Goal: Task Accomplishment & Management: Manage account settings

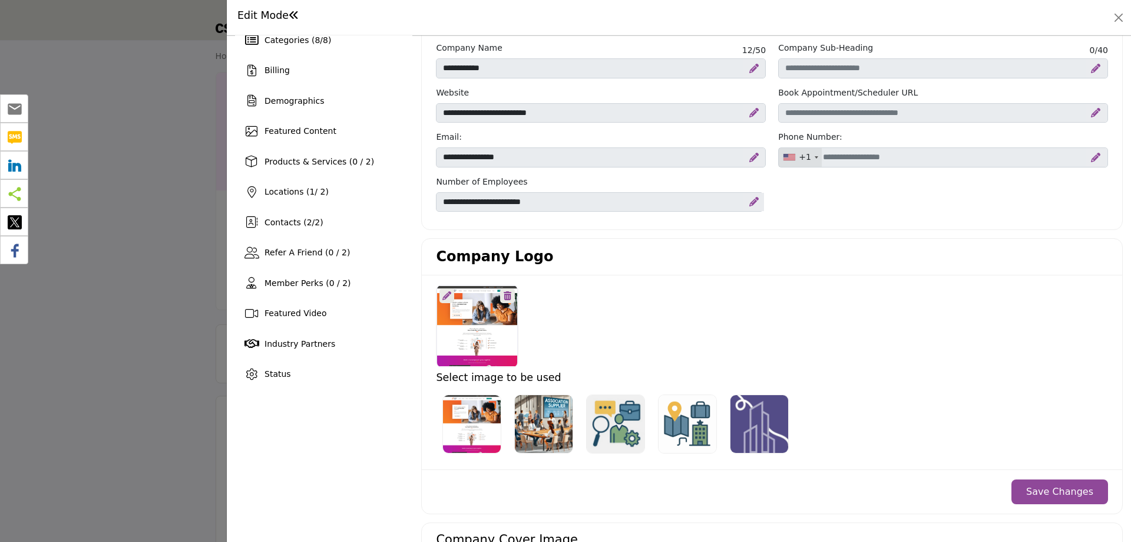
scroll to position [177, 0]
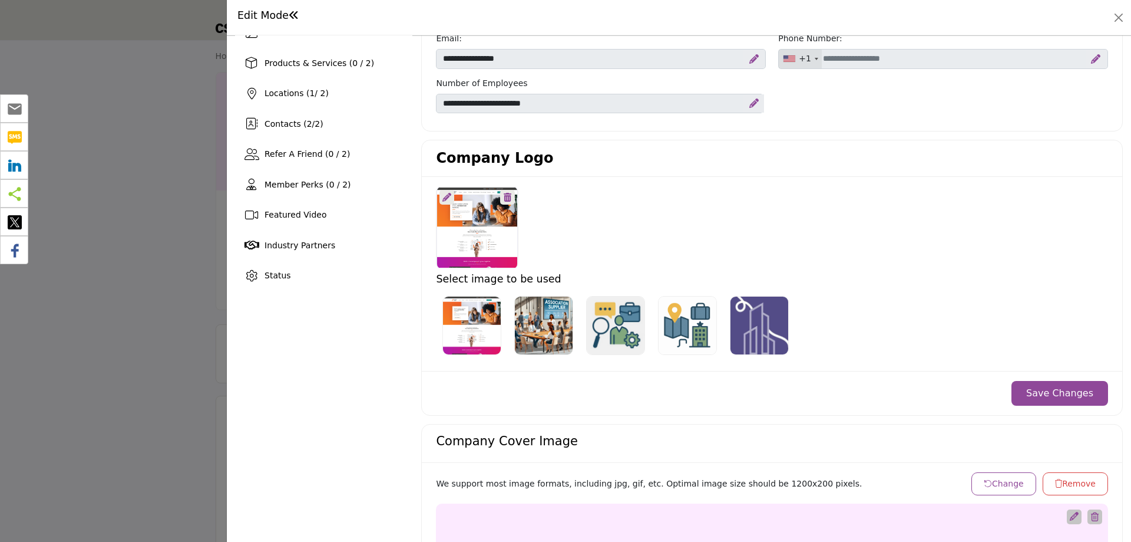
click at [443, 195] on icon at bounding box center [447, 197] width 9 height 9
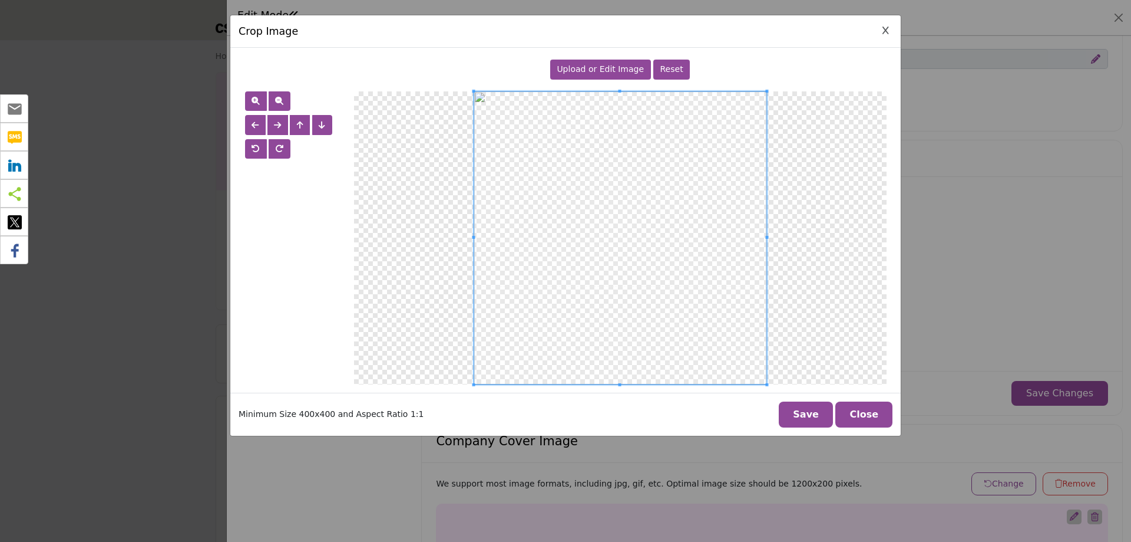
click at [590, 67] on span "Upload or Edit Image" at bounding box center [600, 68] width 87 height 9
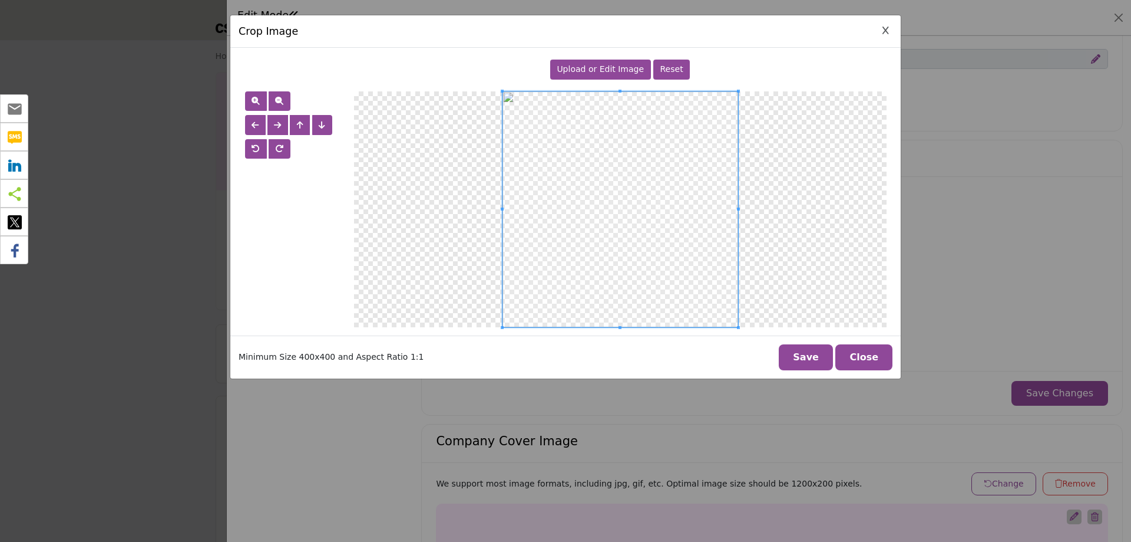
click at [799, 357] on button "Save" at bounding box center [806, 357] width 54 height 26
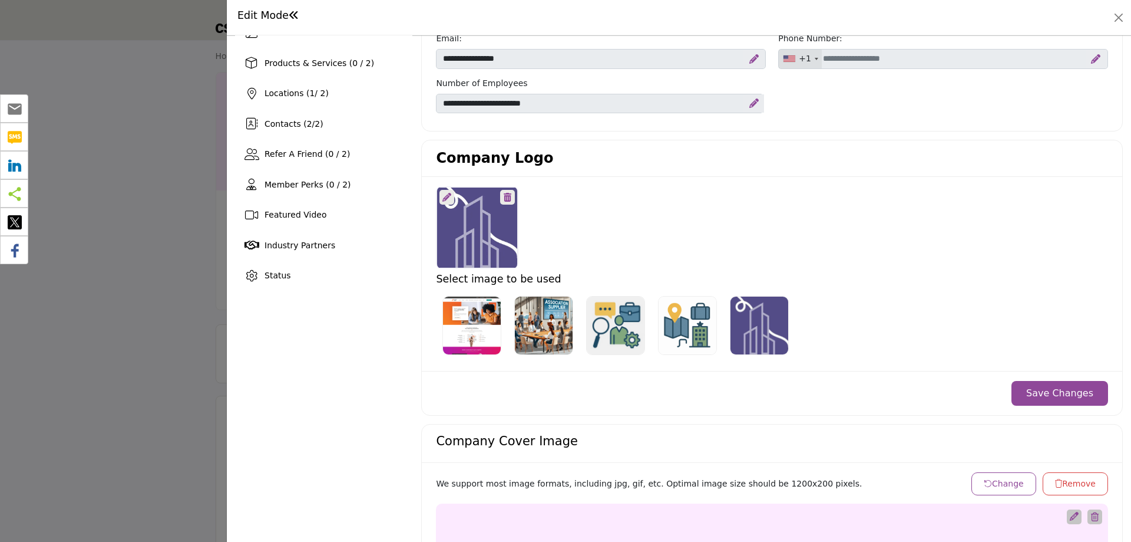
click at [1067, 392] on button "Save Changes" at bounding box center [1060, 393] width 97 height 25
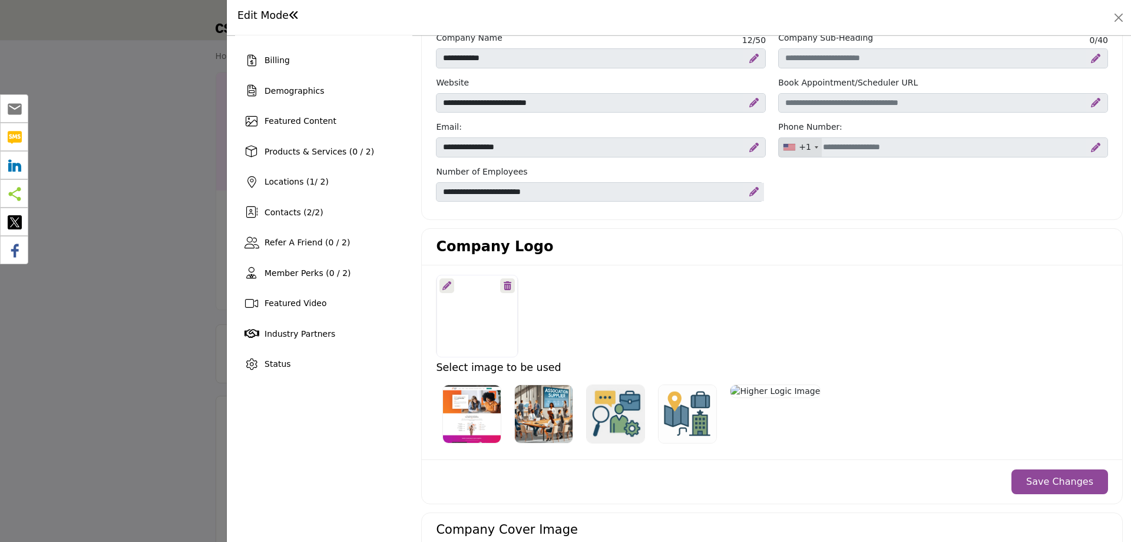
scroll to position [59, 0]
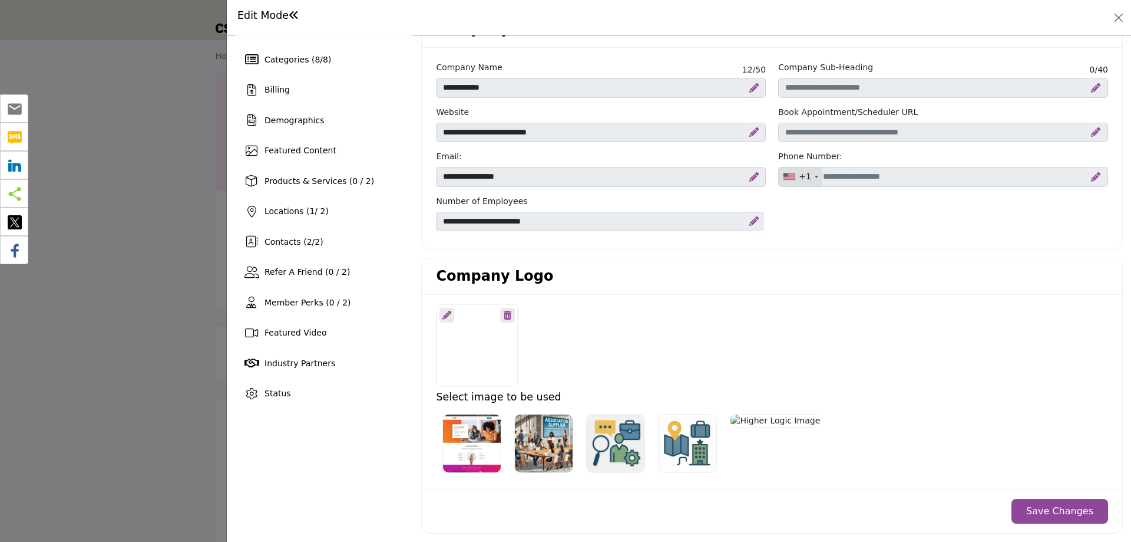
click at [101, 234] on div at bounding box center [565, 271] width 1131 height 542
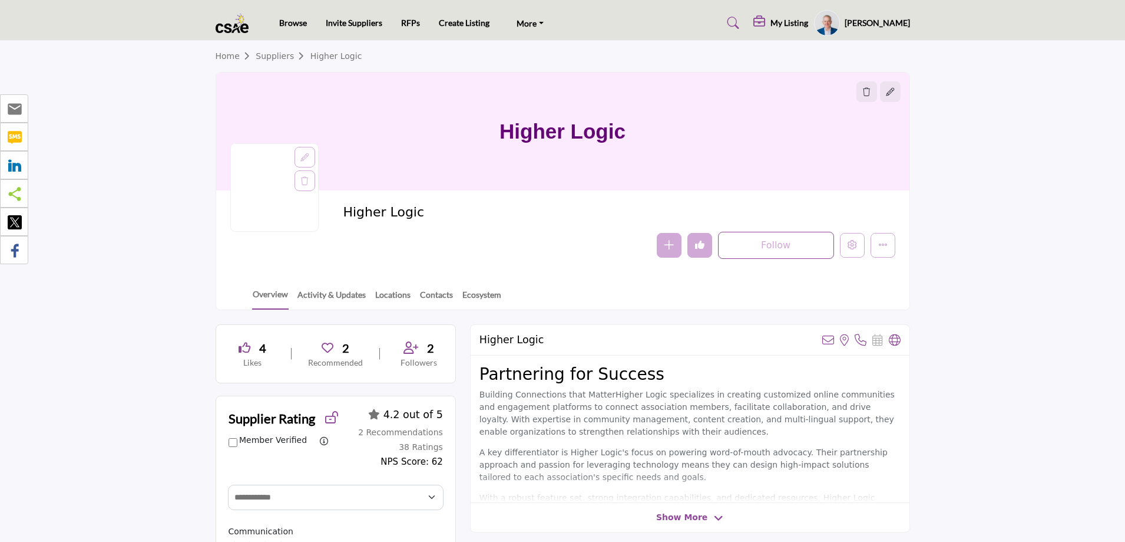
click at [306, 155] on icon at bounding box center [305, 157] width 8 height 8
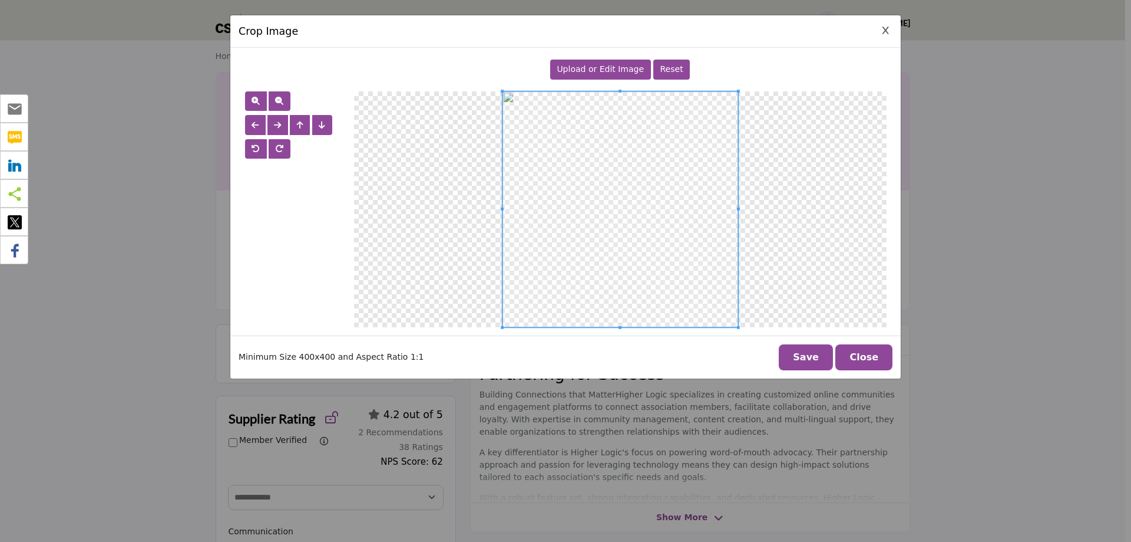
click at [600, 66] on span "Upload or Edit Image" at bounding box center [600, 68] width 87 height 9
click at [808, 361] on button "Save" at bounding box center [806, 357] width 54 height 26
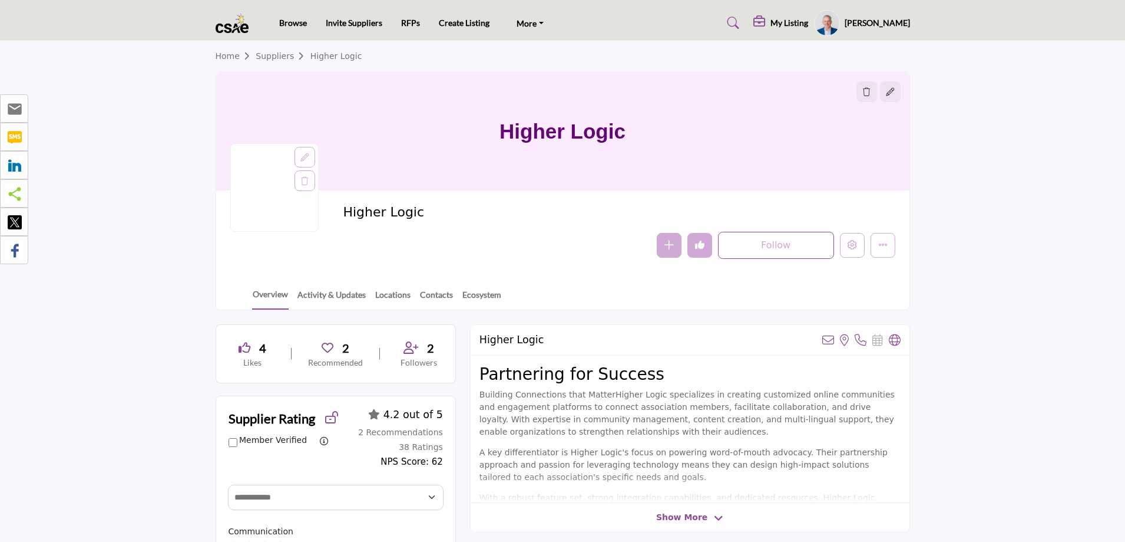
click at [98, 227] on section "Home Suppliers Higher Logic Higher Logic Higher Logic Follow Following Message" at bounding box center [562, 175] width 1125 height 269
click at [303, 158] on icon at bounding box center [305, 157] width 8 height 8
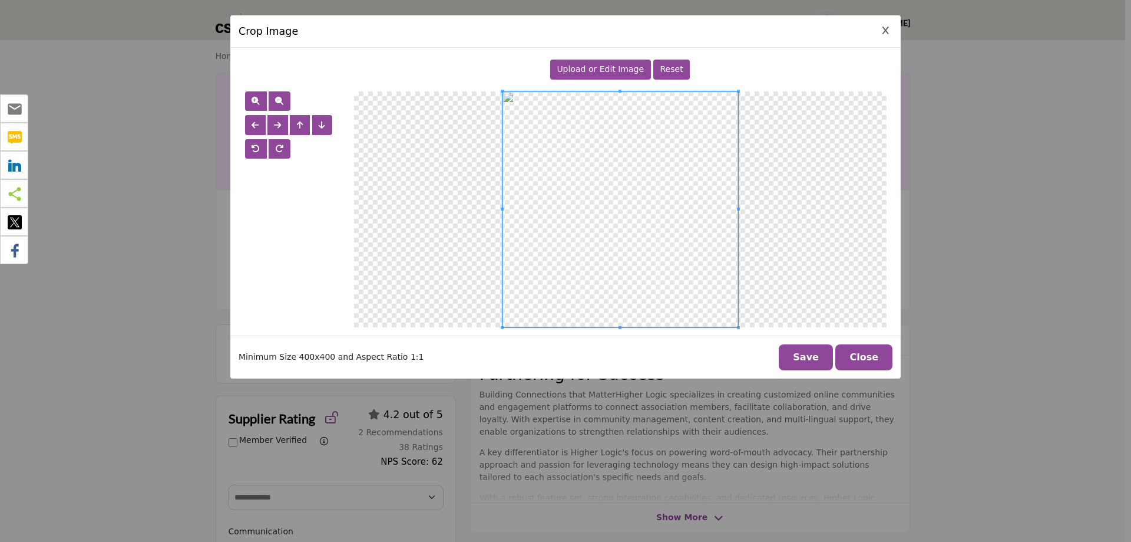
click at [598, 68] on span "Upload or Edit Image" at bounding box center [600, 68] width 87 height 9
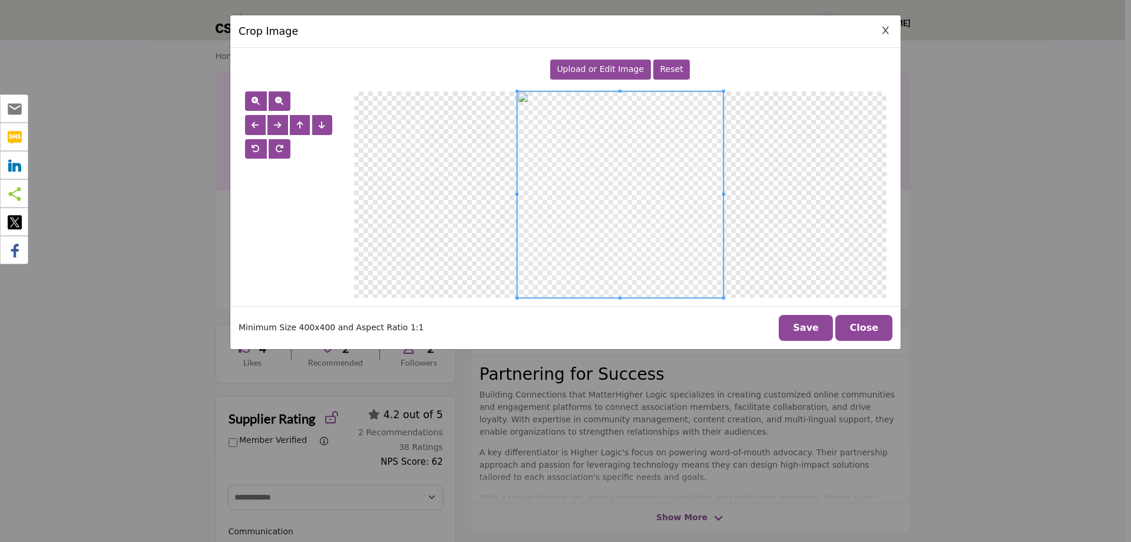
click at [822, 323] on button "Save" at bounding box center [806, 328] width 54 height 26
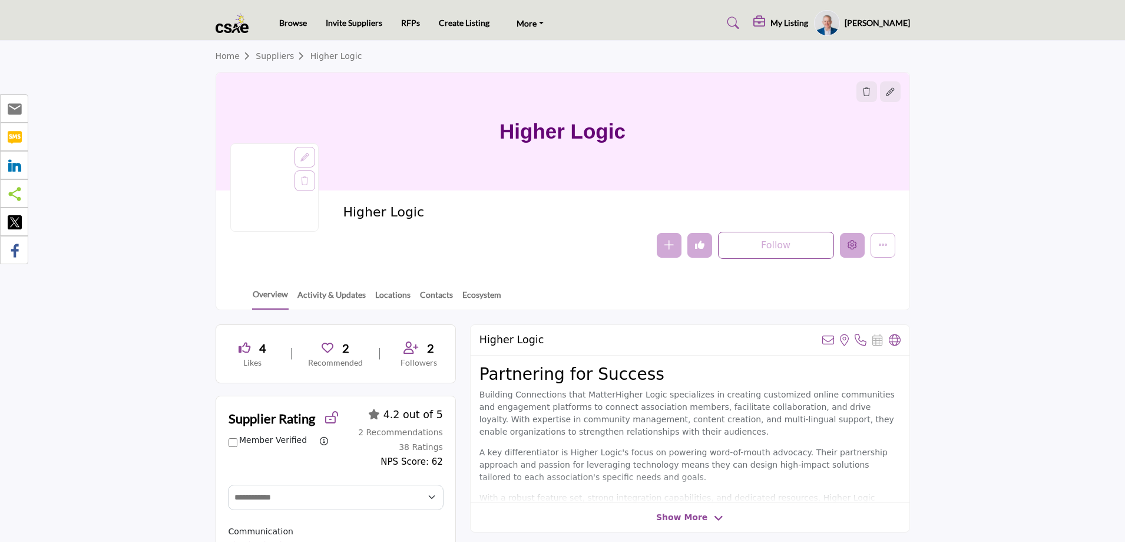
click at [856, 245] on icon "Edit company" at bounding box center [852, 244] width 9 height 9
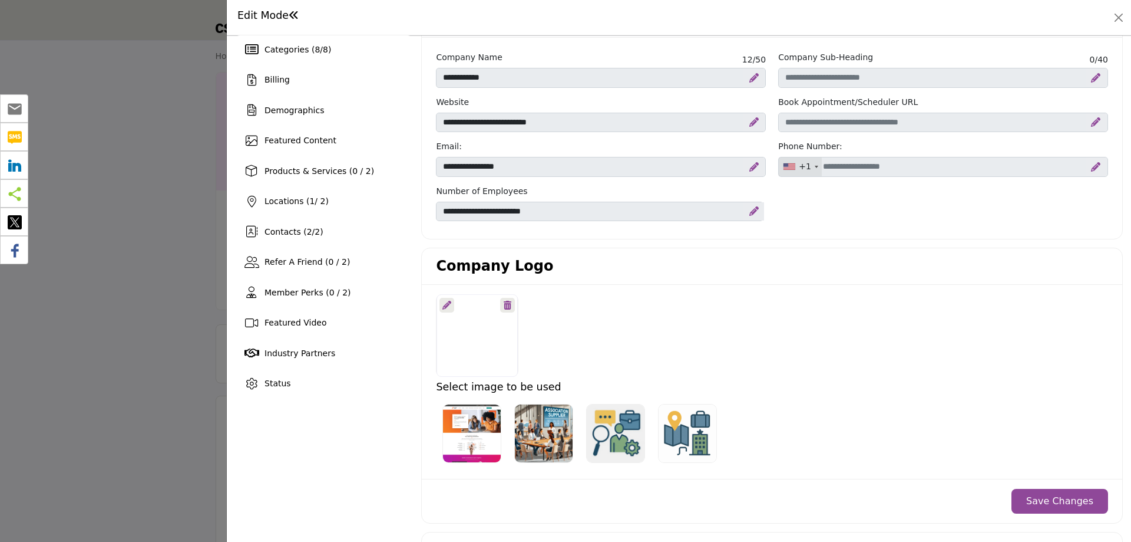
scroll to position [118, 0]
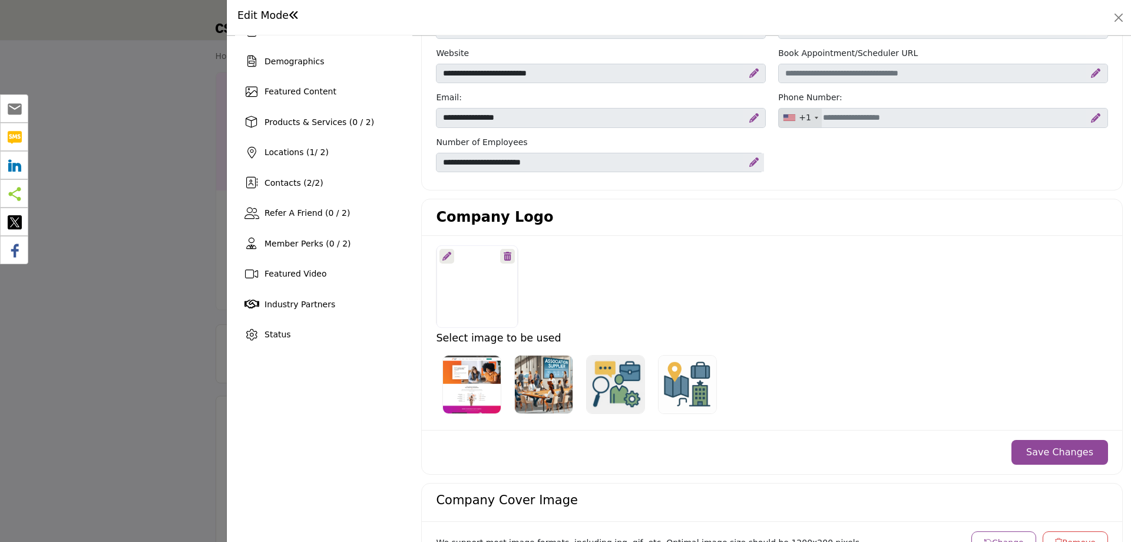
click at [171, 226] on div at bounding box center [565, 271] width 1131 height 542
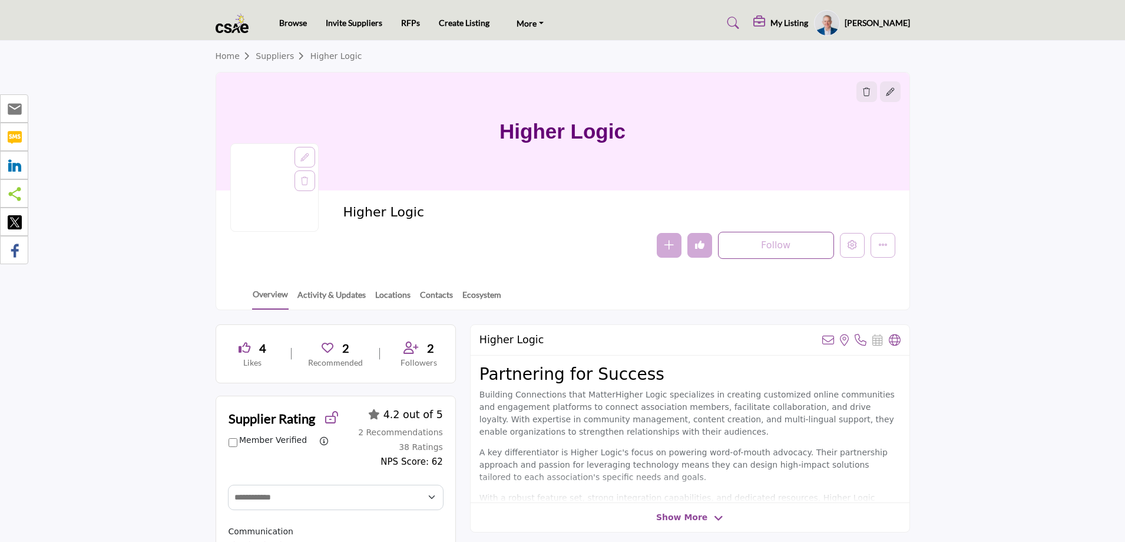
click at [303, 154] on icon at bounding box center [305, 157] width 8 height 8
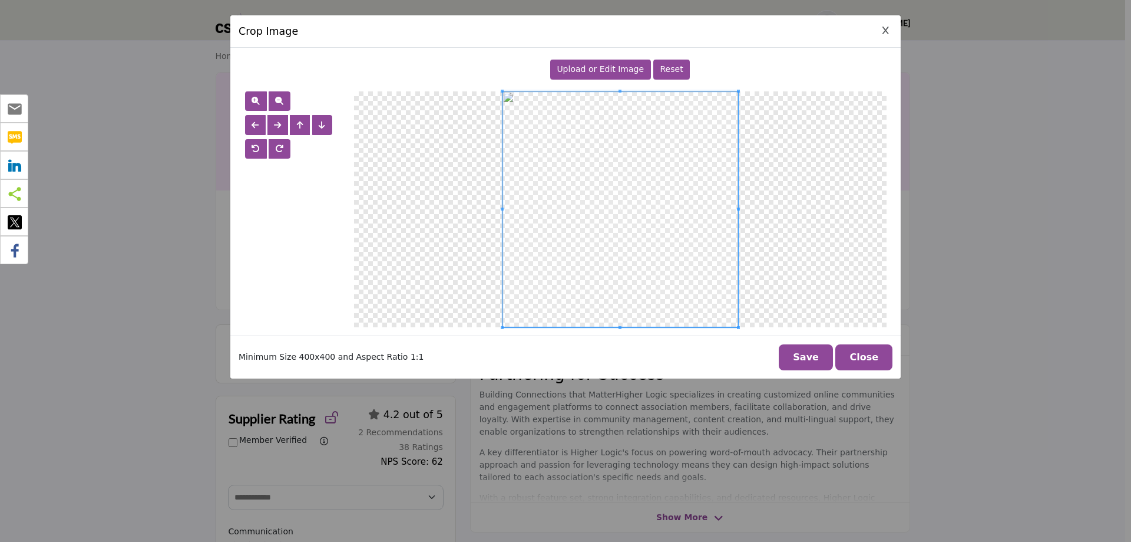
click at [621, 66] on span "Upload or Edit Image" at bounding box center [600, 68] width 87 height 9
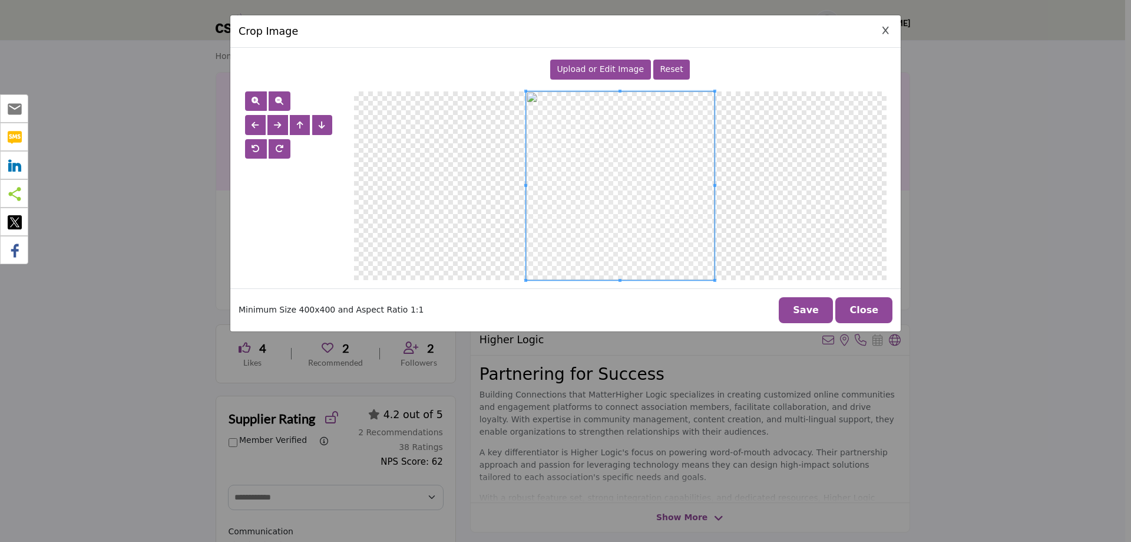
click at [807, 302] on button "Save" at bounding box center [806, 310] width 54 height 26
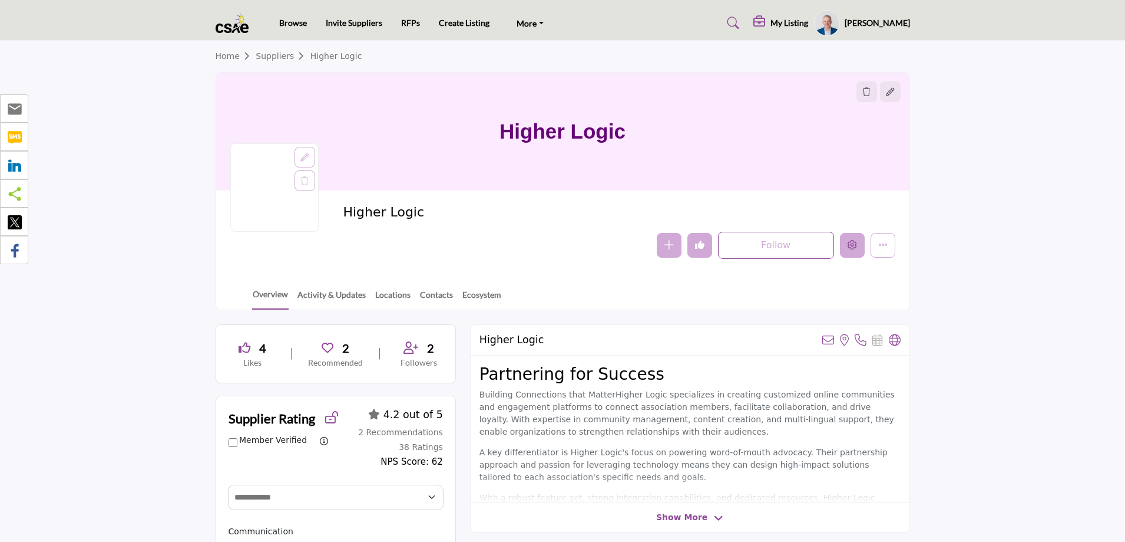
click at [851, 246] on icon "Edit company" at bounding box center [852, 244] width 9 height 9
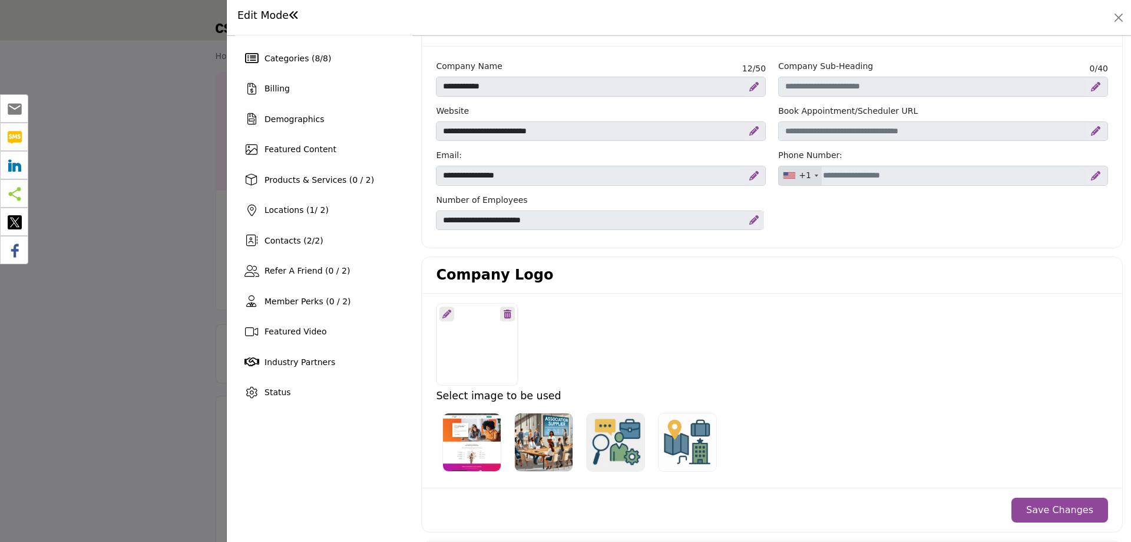
scroll to position [118, 0]
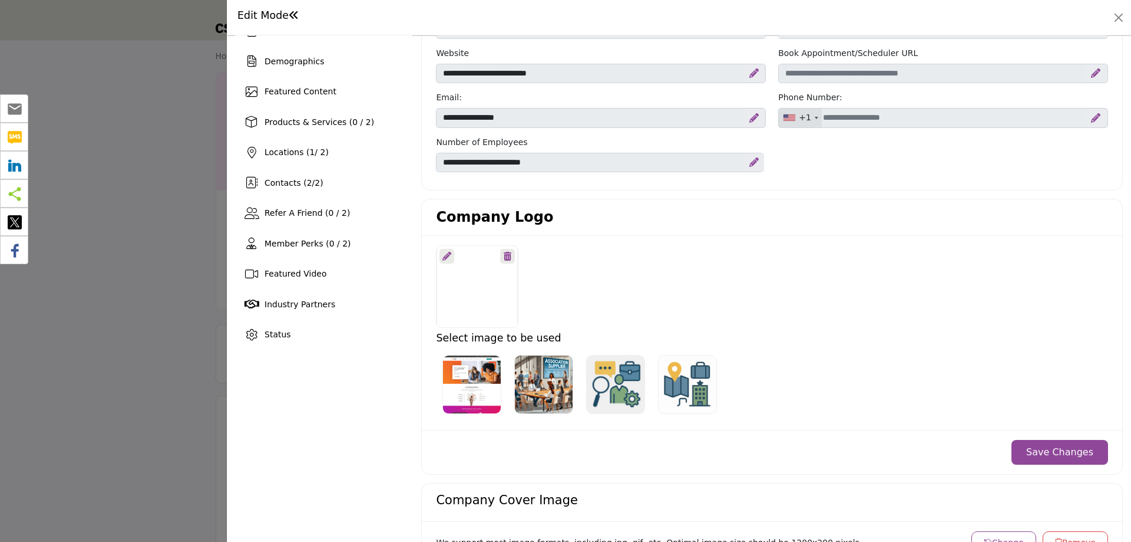
click at [445, 255] on icon at bounding box center [447, 256] width 9 height 9
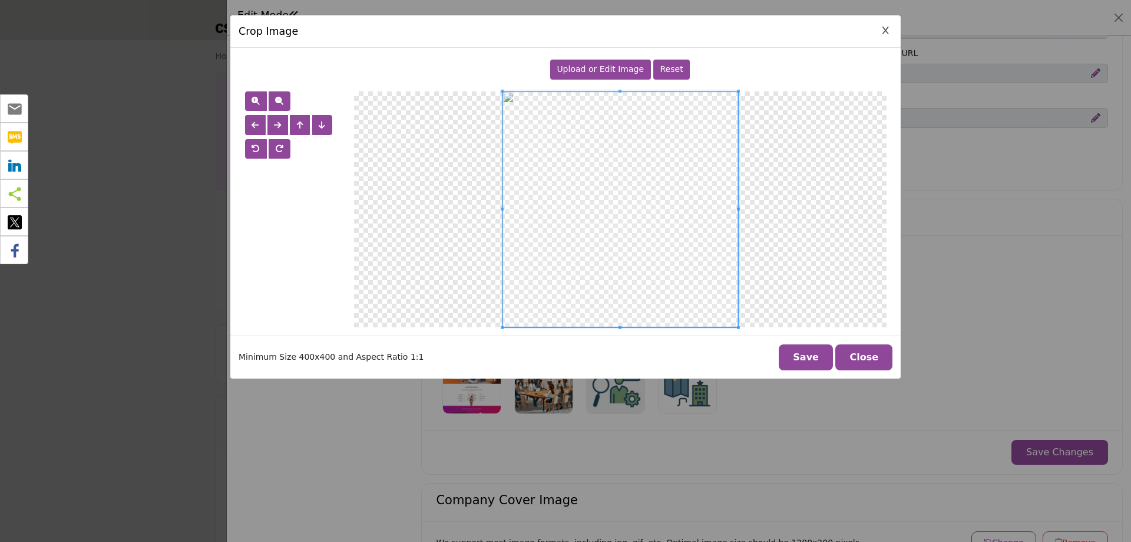
click at [605, 72] on span "Upload or Edit Image" at bounding box center [600, 68] width 87 height 9
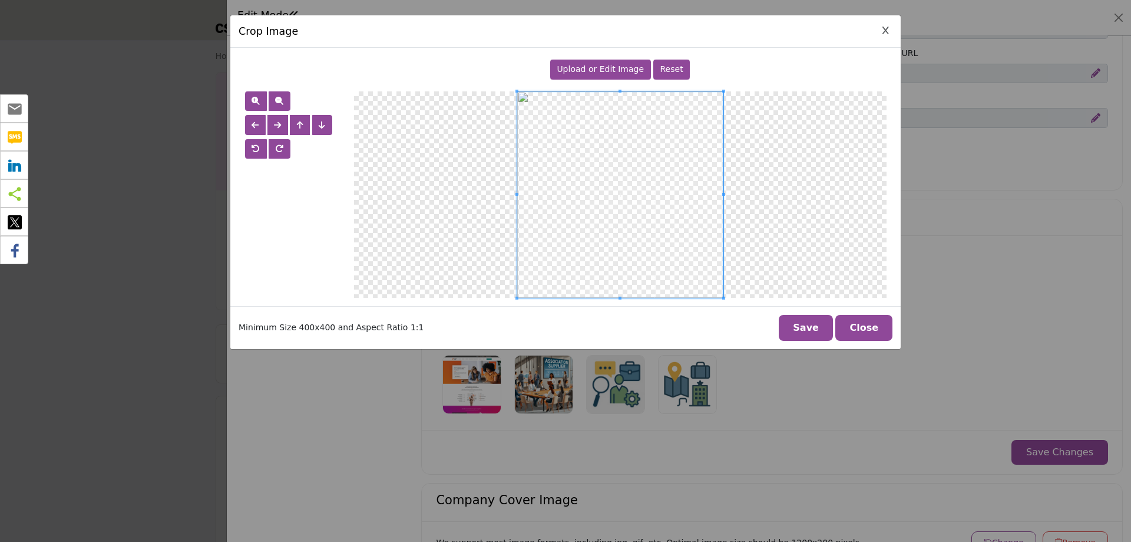
click at [807, 326] on button "Save" at bounding box center [806, 328] width 54 height 26
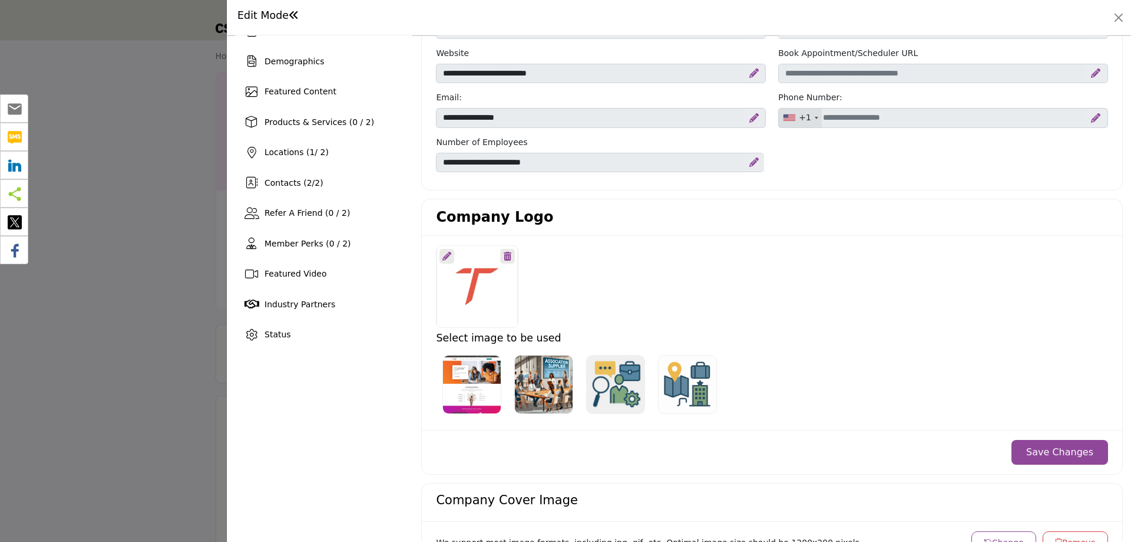
click at [1052, 450] on button "Save Changes" at bounding box center [1060, 452] width 97 height 25
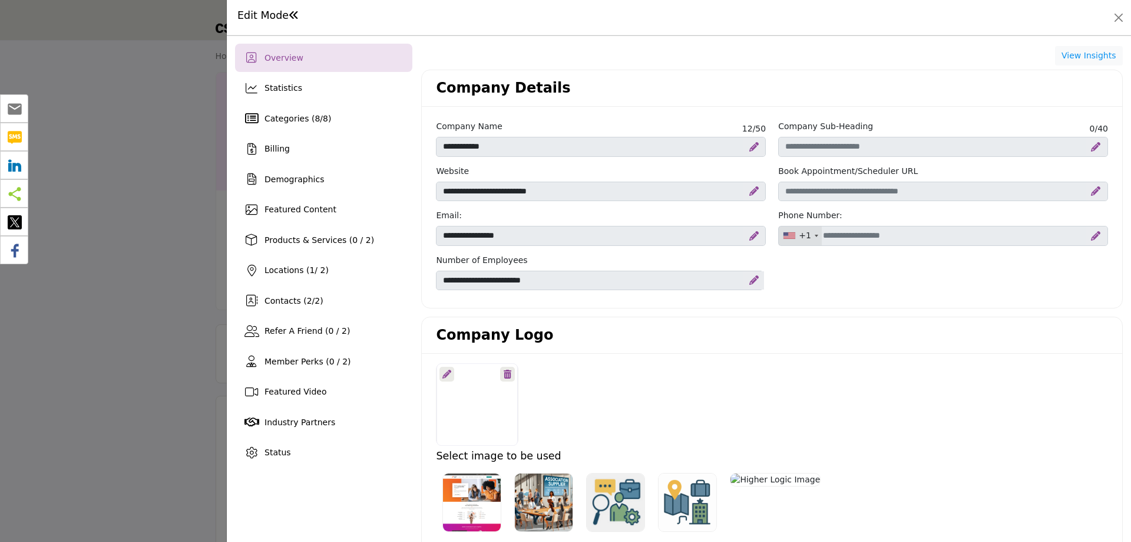
click at [509, 371] on icon at bounding box center [508, 373] width 8 height 9
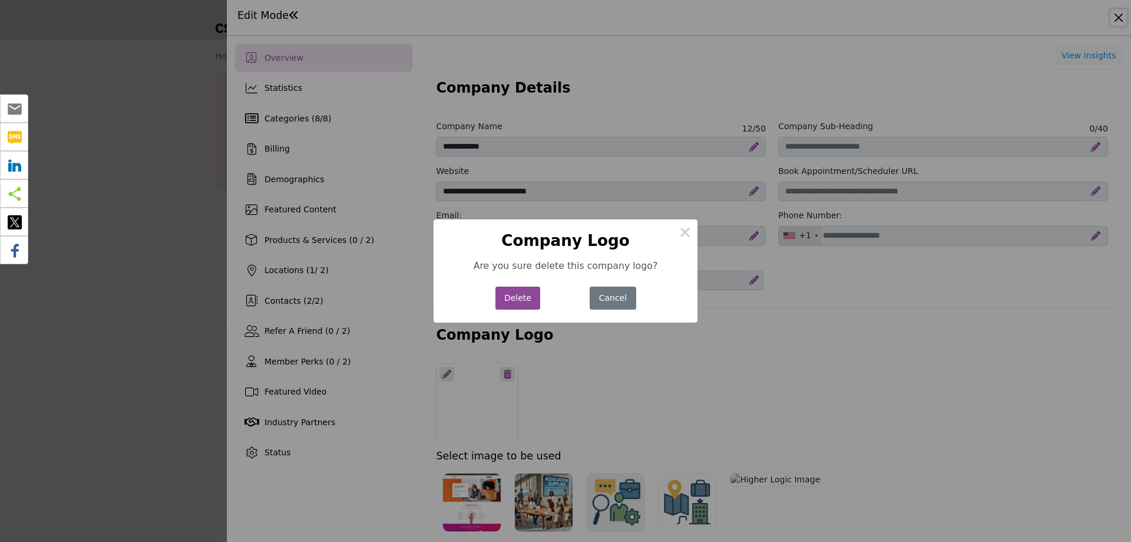
click at [516, 298] on button "Delete" at bounding box center [518, 297] width 45 height 23
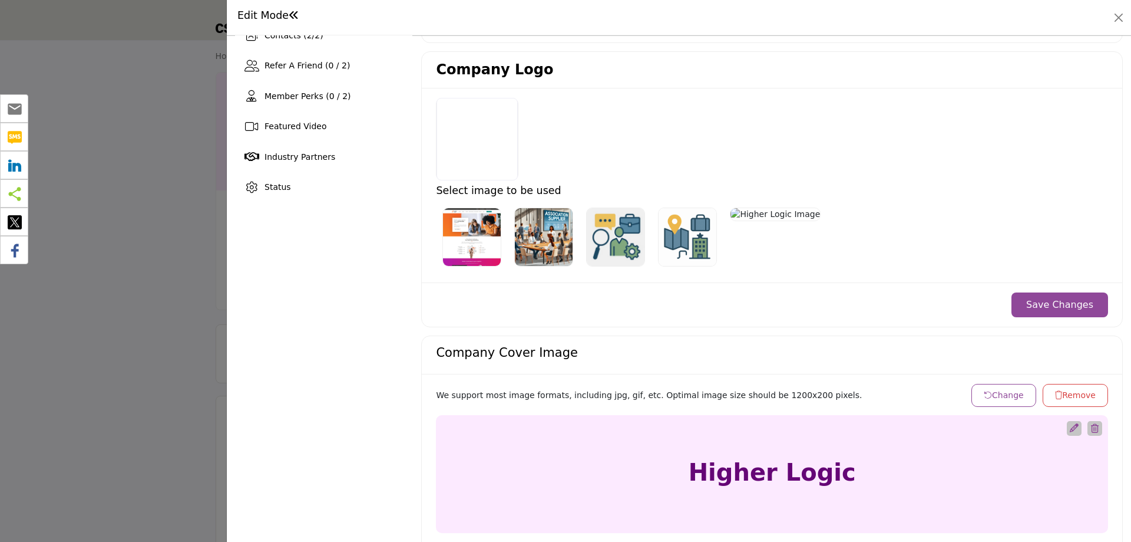
scroll to position [177, 0]
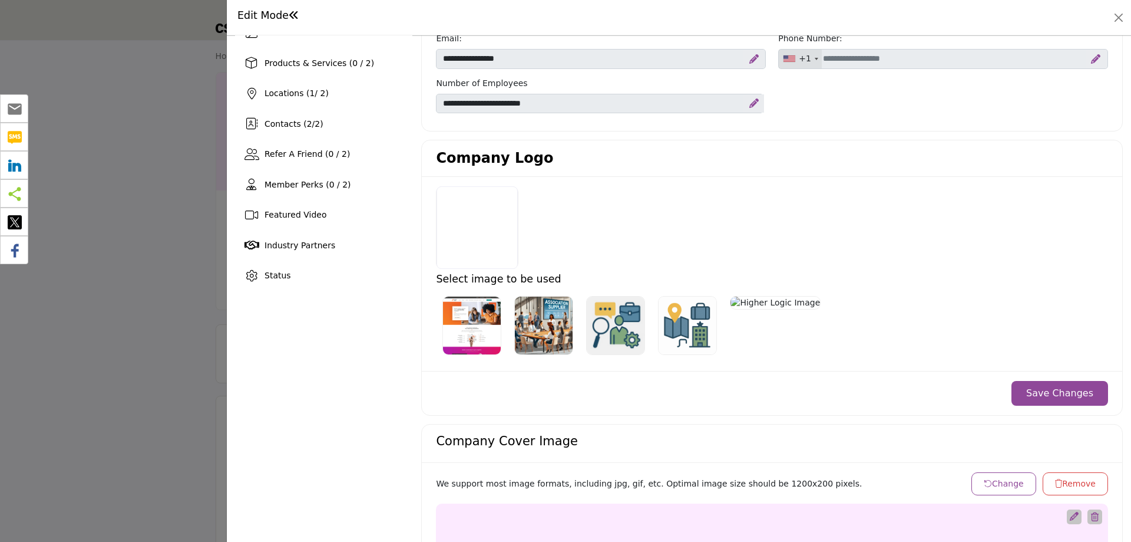
click at [1052, 391] on button "Save Changes" at bounding box center [1060, 393] width 97 height 25
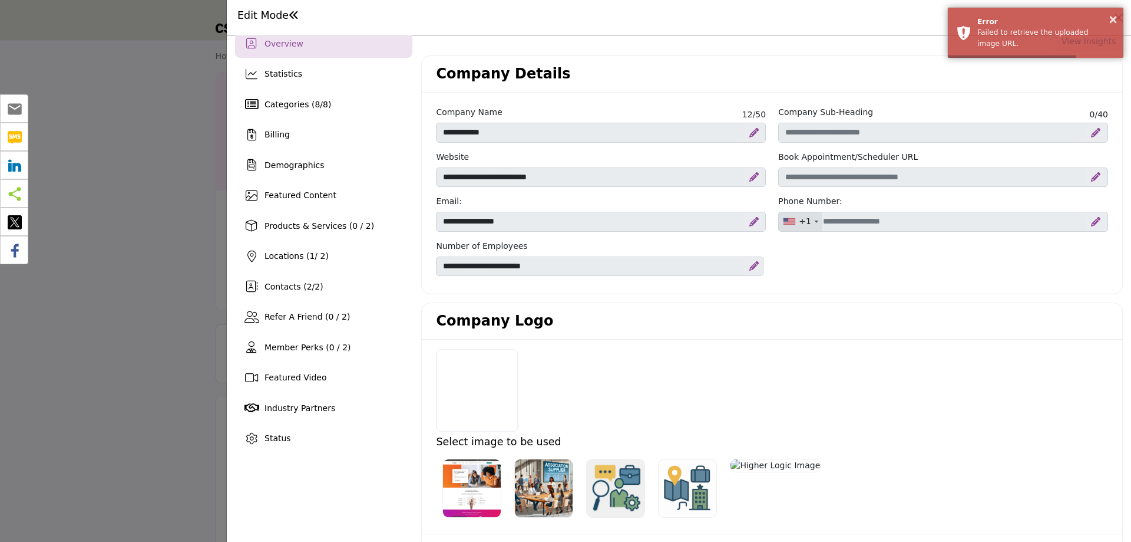
scroll to position [0, 0]
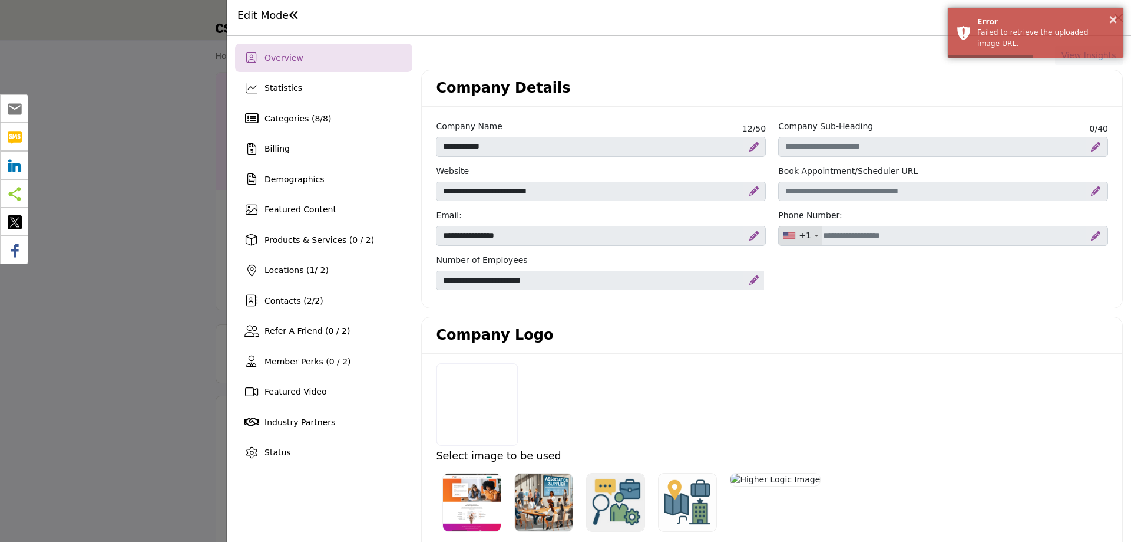
click at [284, 67] on div "Overview" at bounding box center [323, 58] width 177 height 28
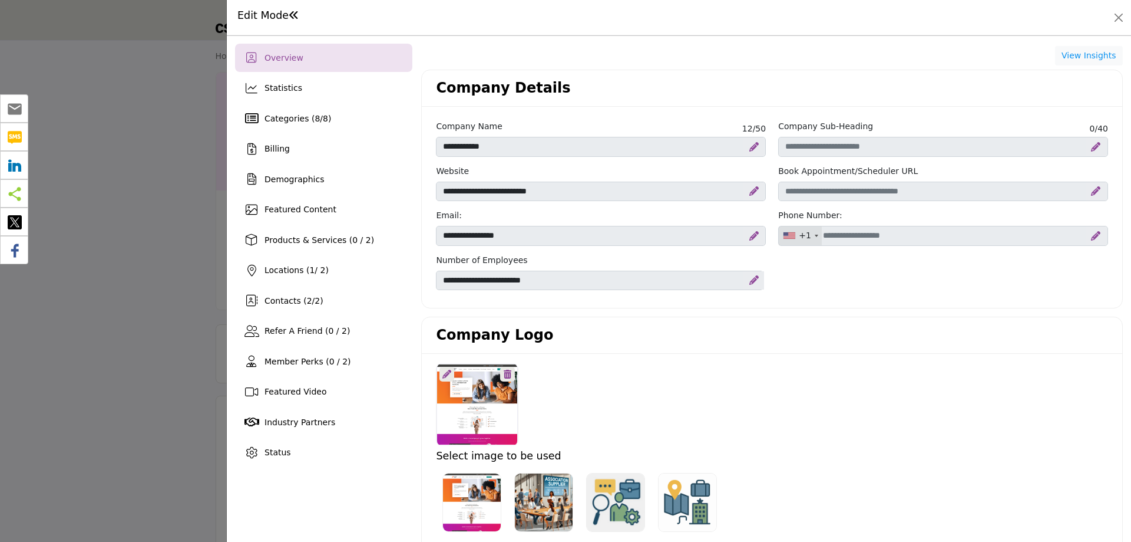
click at [118, 247] on div at bounding box center [565, 271] width 1131 height 542
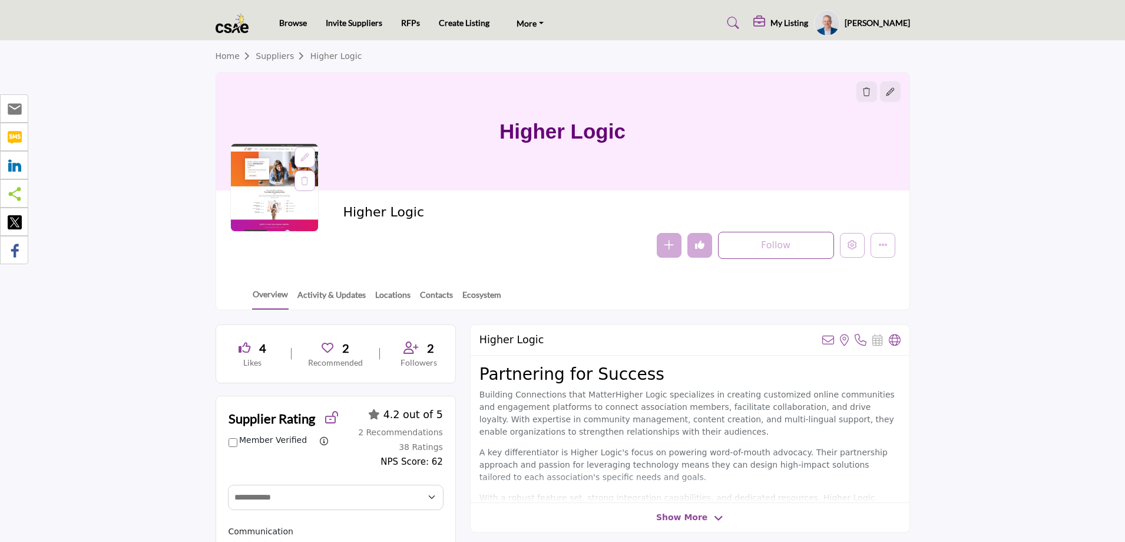
click at [307, 159] on icon at bounding box center [305, 157] width 8 height 8
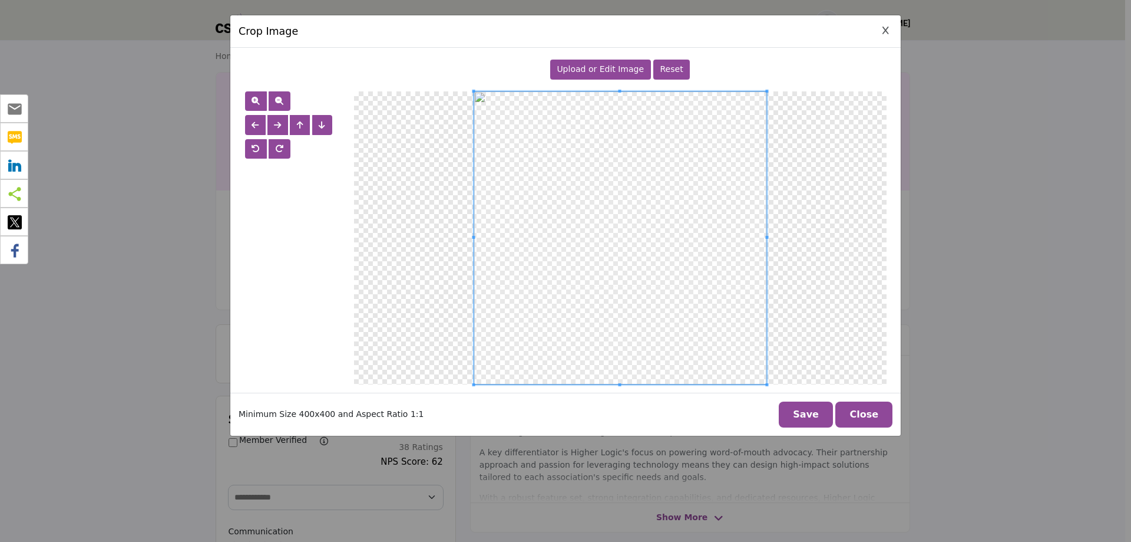
click at [596, 71] on span "Upload or Edit Image" at bounding box center [600, 68] width 87 height 9
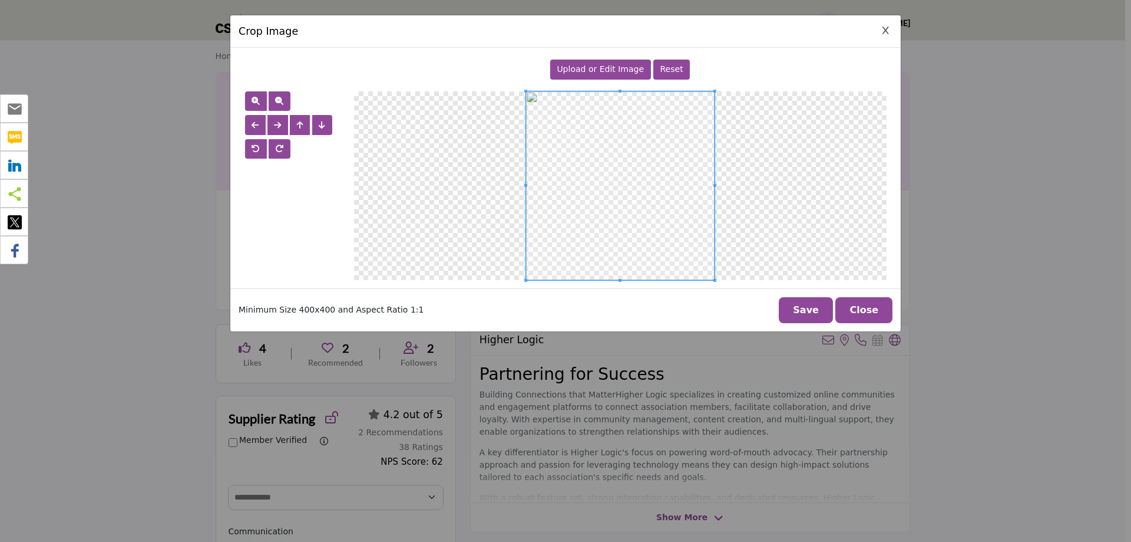
click at [815, 302] on button "Save" at bounding box center [806, 310] width 54 height 26
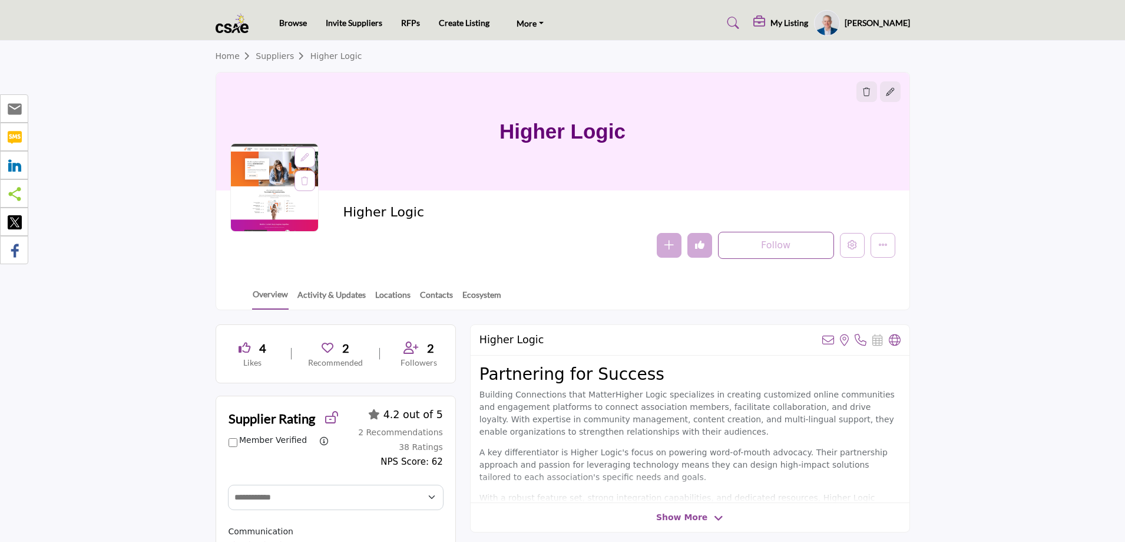
click at [305, 157] on icon at bounding box center [305, 157] width 8 height 8
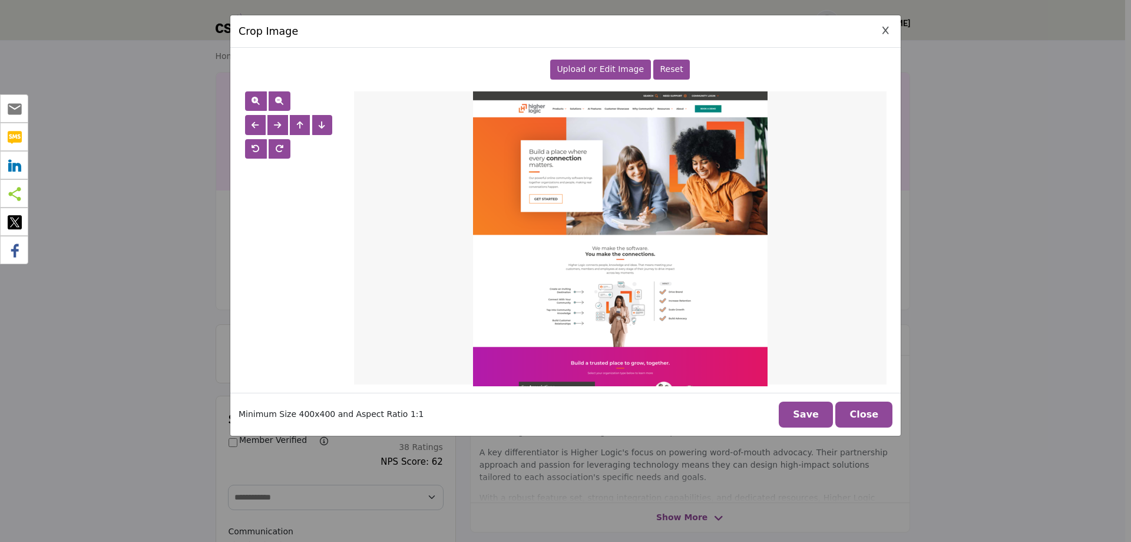
click at [602, 71] on span "Upload or Edit Image" at bounding box center [600, 68] width 87 height 9
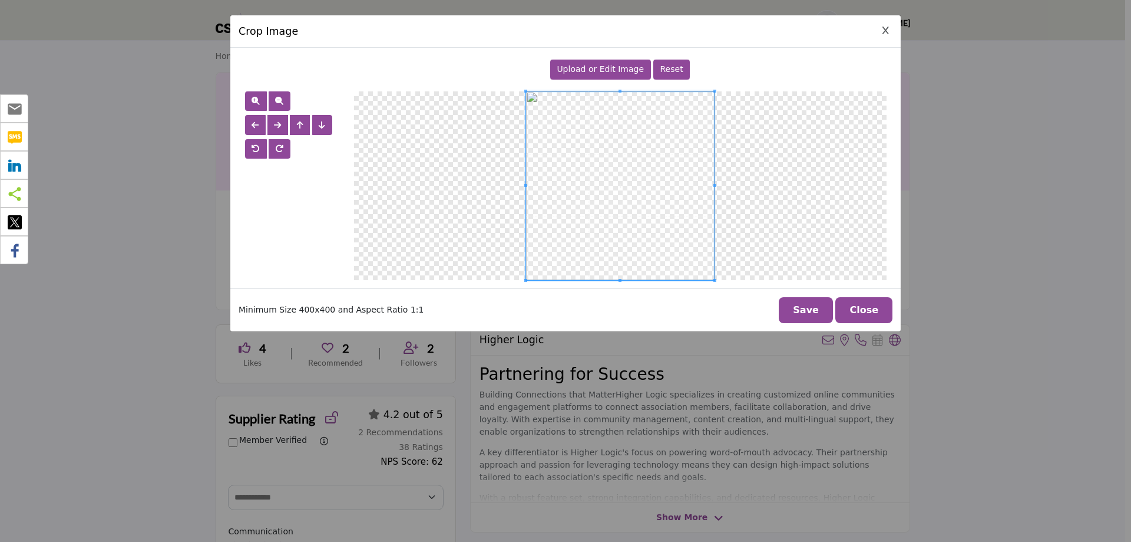
click at [821, 305] on button "Save" at bounding box center [806, 310] width 54 height 26
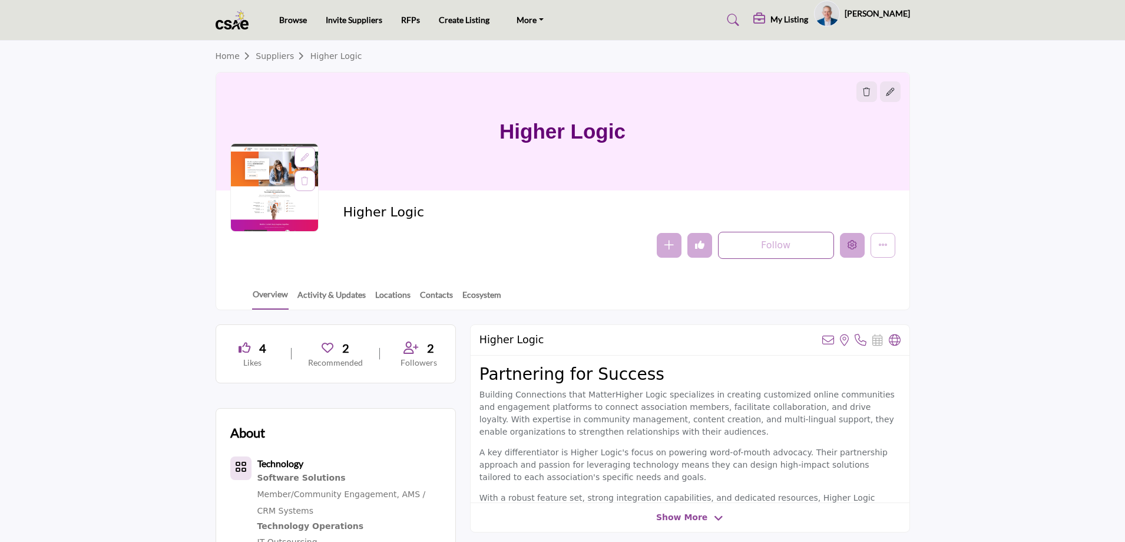
click at [852, 243] on icon "Edit company" at bounding box center [852, 244] width 9 height 9
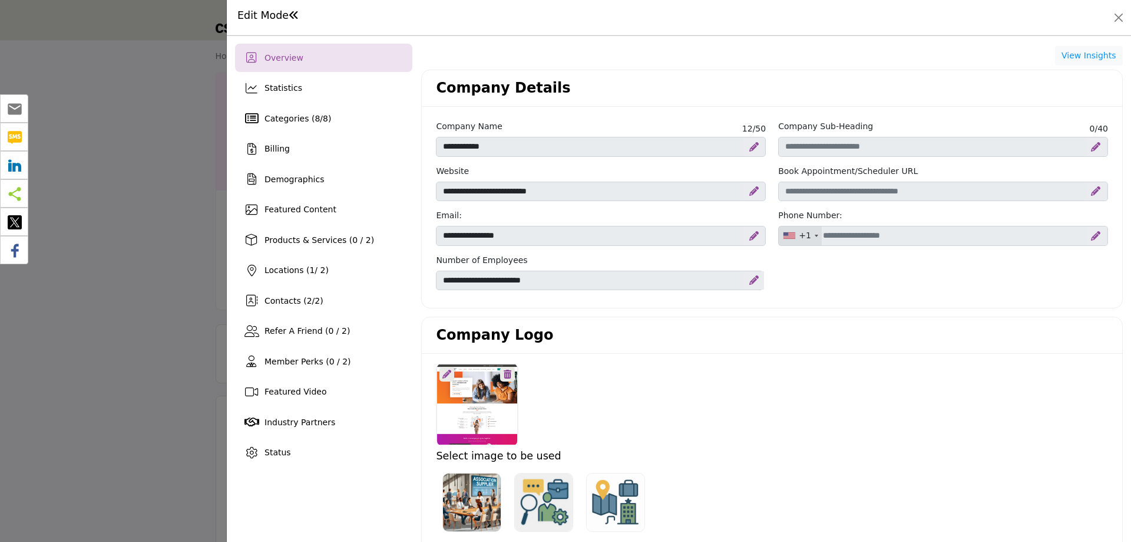
click at [445, 373] on icon at bounding box center [447, 373] width 9 height 9
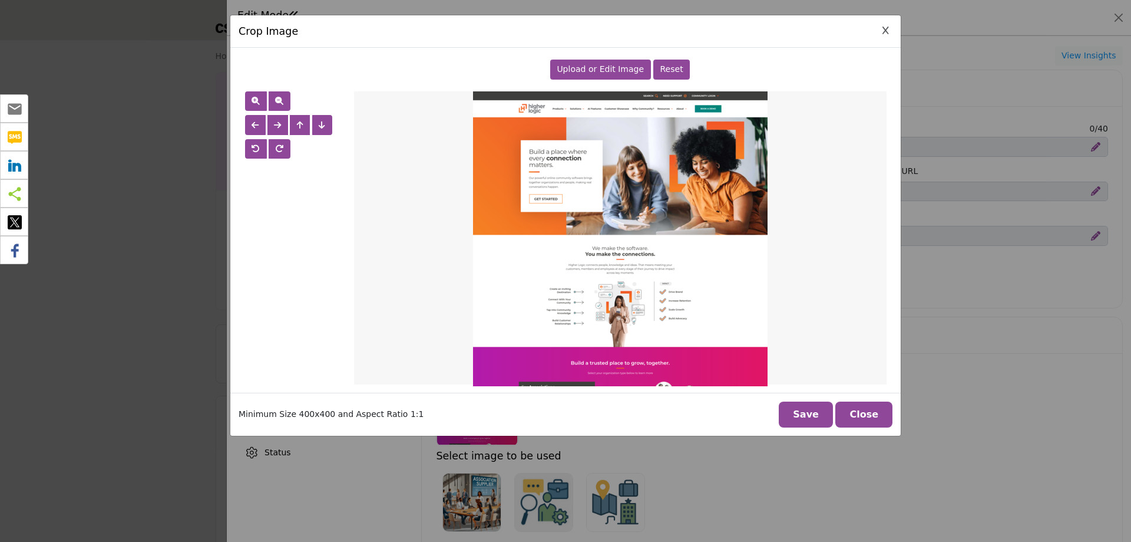
click at [625, 69] on span "Upload or Edit Image" at bounding box center [600, 68] width 87 height 9
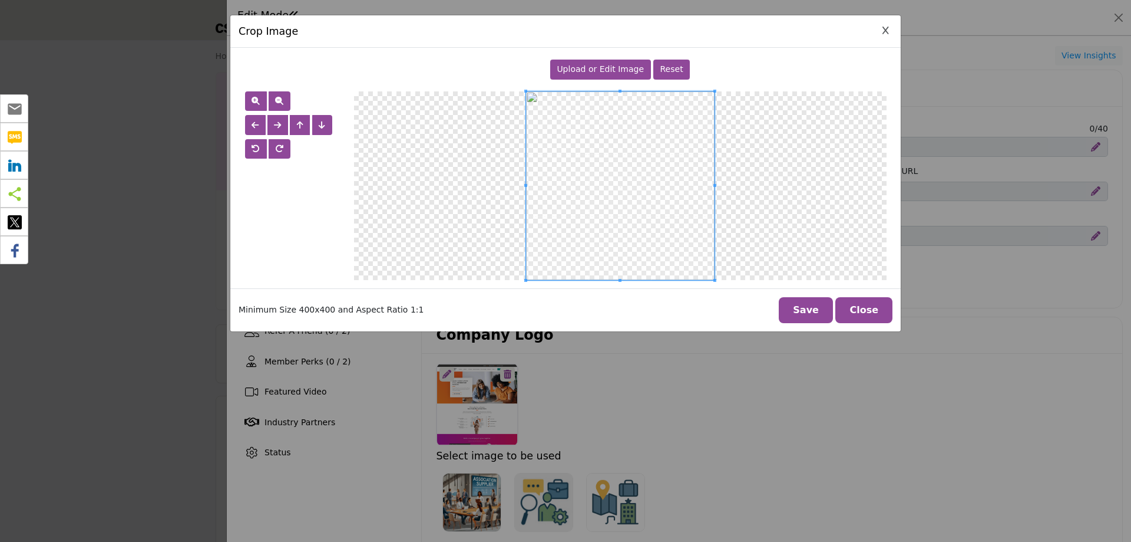
click at [813, 305] on button "Save" at bounding box center [806, 310] width 54 height 26
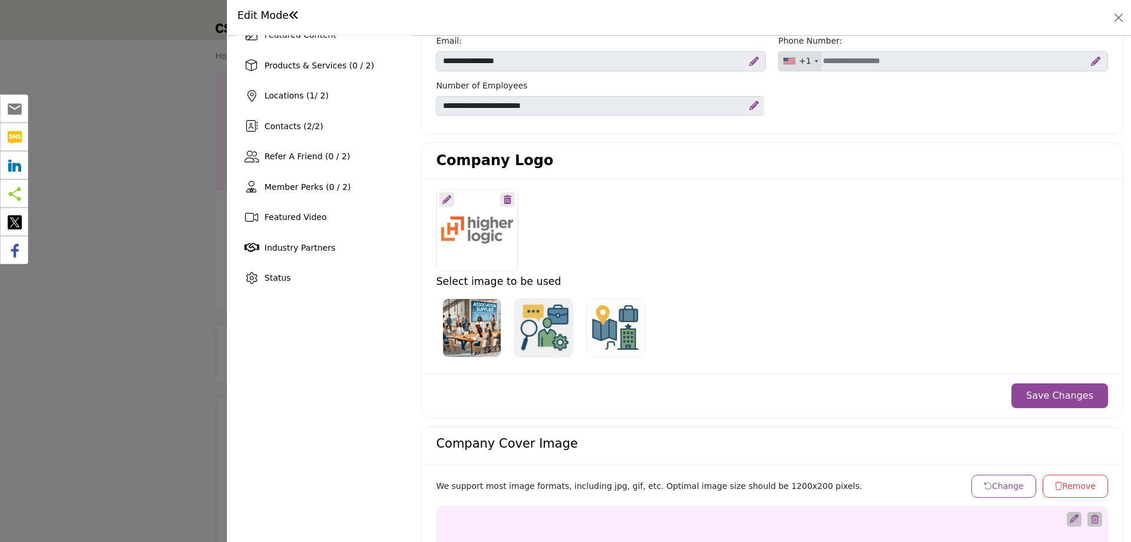
scroll to position [295, 0]
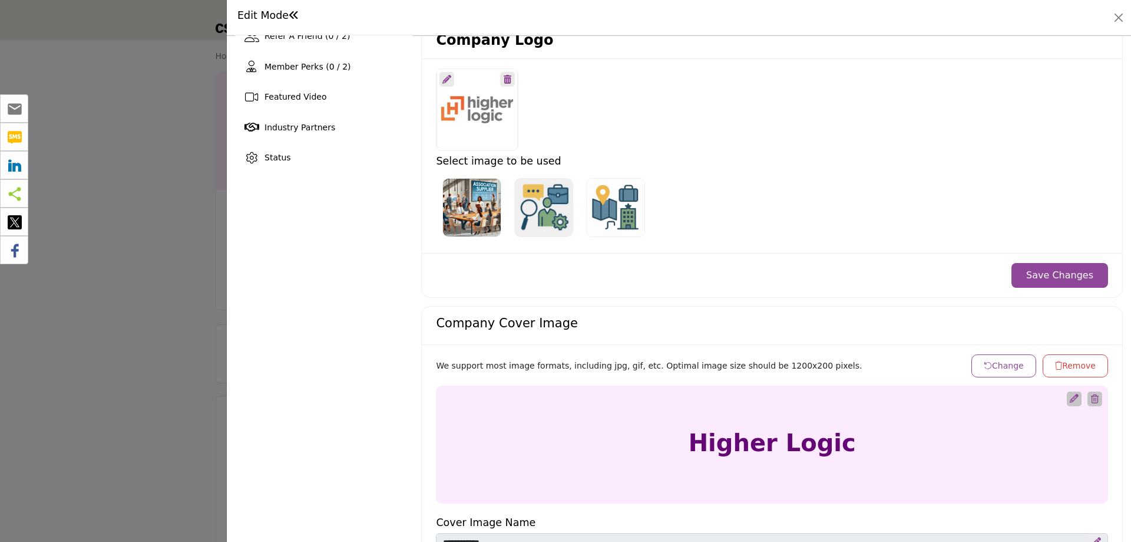
click at [1042, 271] on button "Save Changes" at bounding box center [1060, 275] width 97 height 25
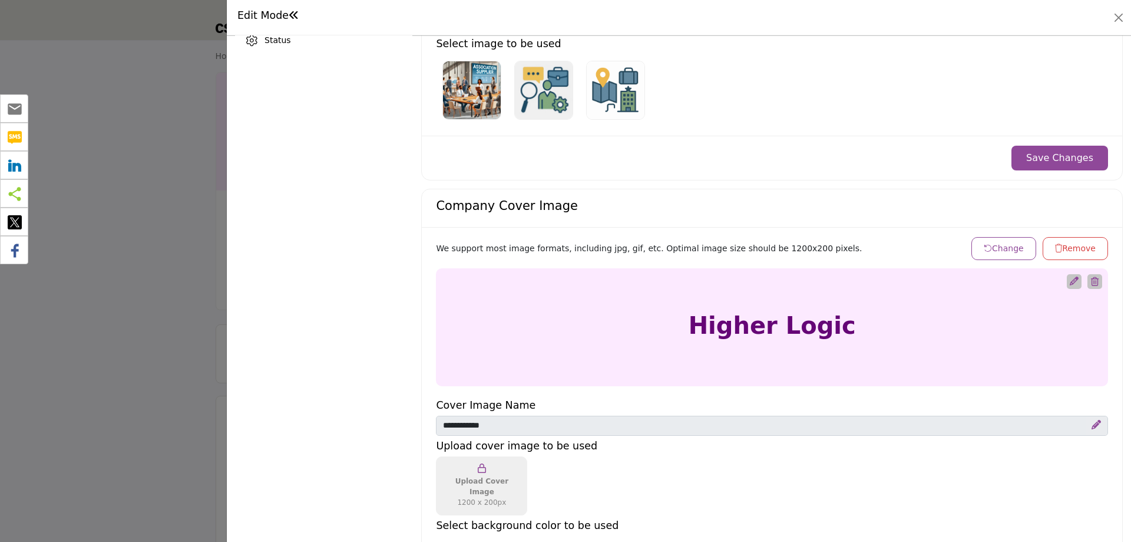
scroll to position [412, 0]
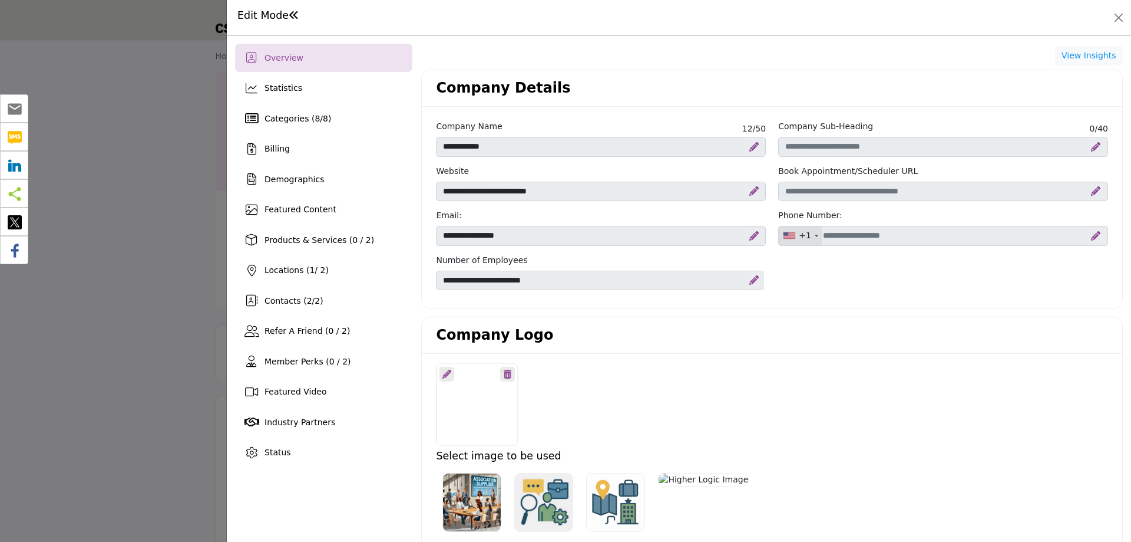
click at [153, 108] on div at bounding box center [565, 271] width 1131 height 542
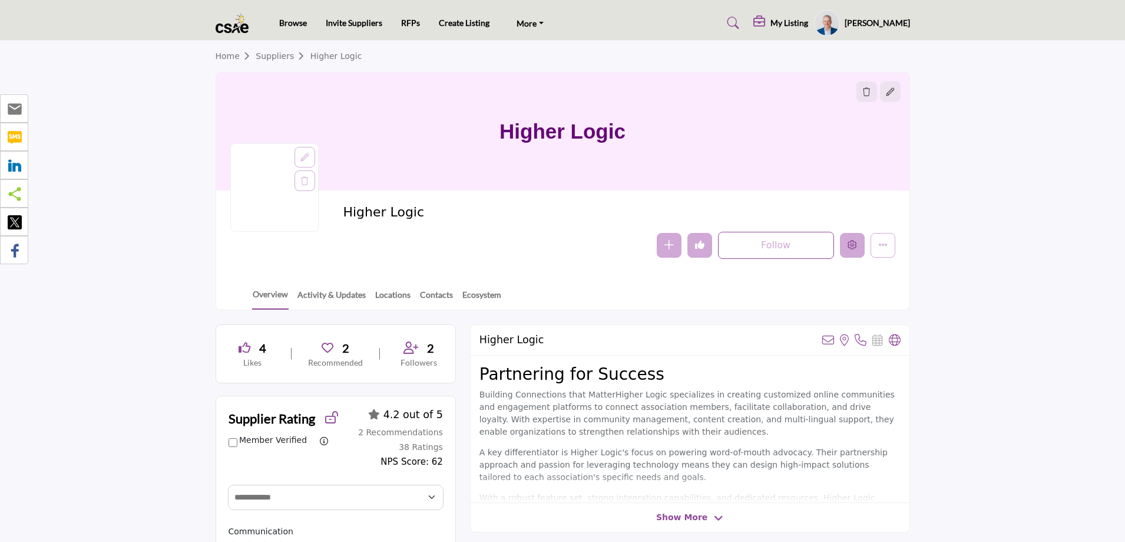
click at [848, 246] on icon "Edit company" at bounding box center [852, 244] width 9 height 9
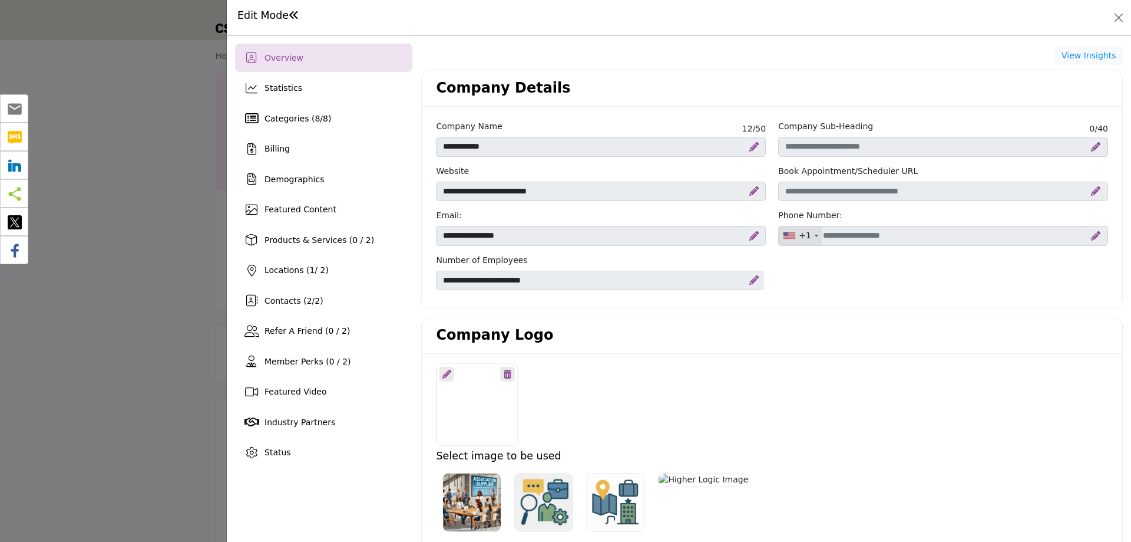
click at [131, 212] on div at bounding box center [565, 271] width 1131 height 542
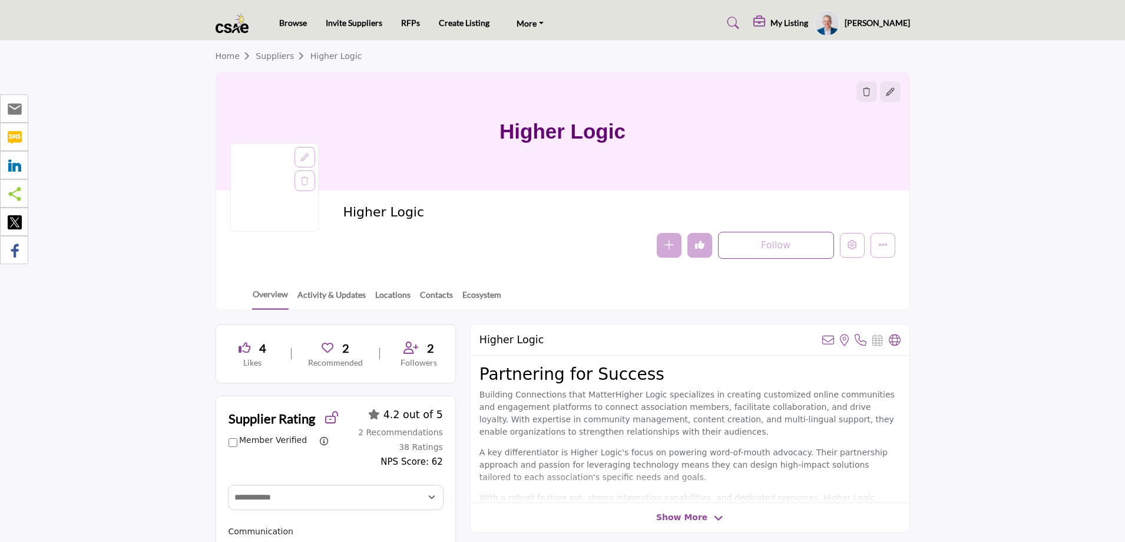
click at [302, 157] on icon at bounding box center [305, 157] width 8 height 8
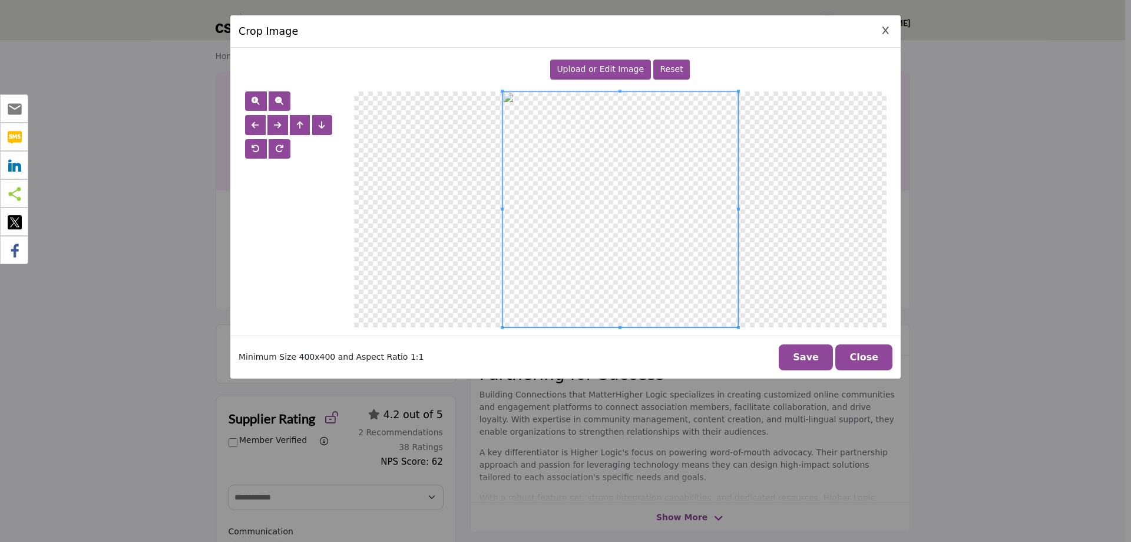
click at [812, 358] on button "Save" at bounding box center [806, 357] width 54 height 26
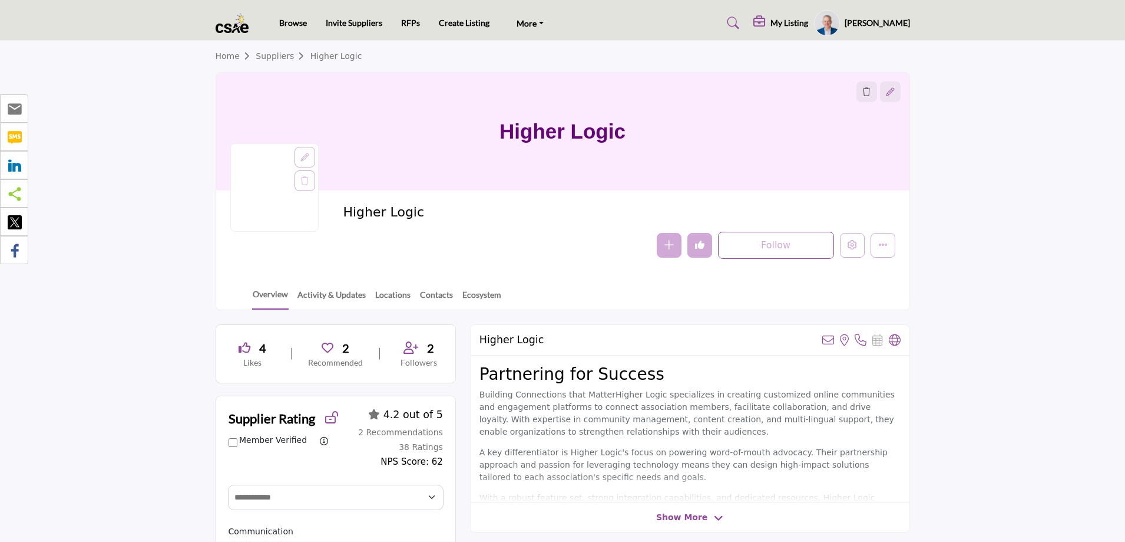
click at [892, 90] on icon at bounding box center [890, 92] width 8 height 8
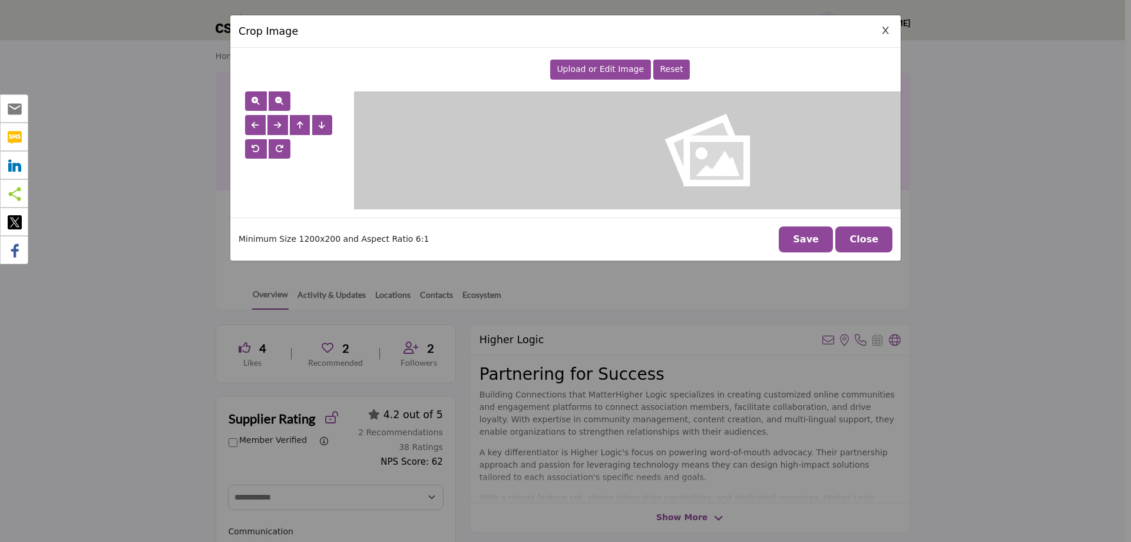
click at [602, 68] on span "Upload or Edit Image" at bounding box center [600, 68] width 87 height 9
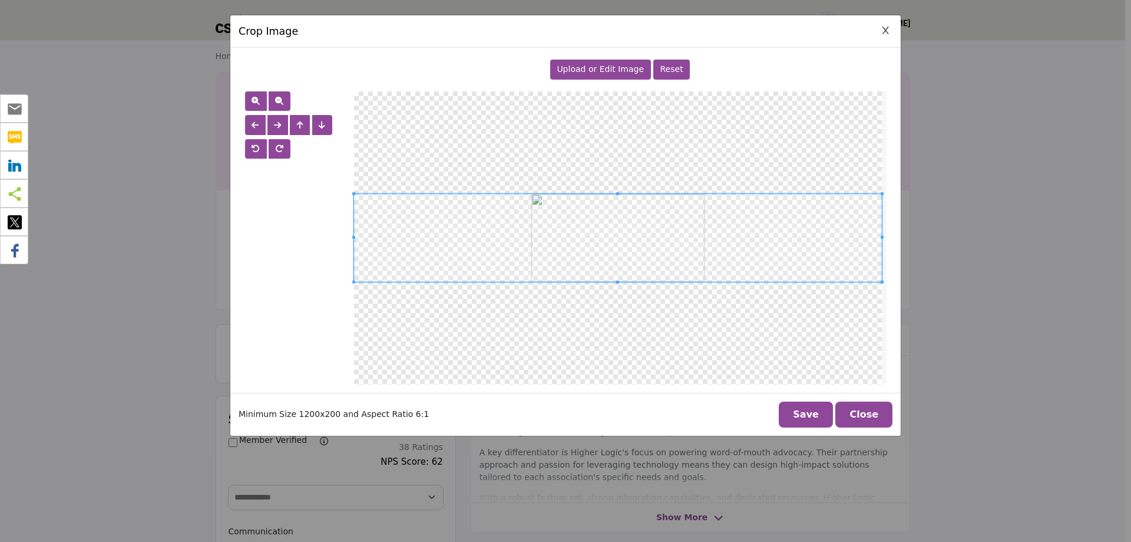
click at [617, 67] on span "Upload or Edit Image" at bounding box center [600, 68] width 87 height 9
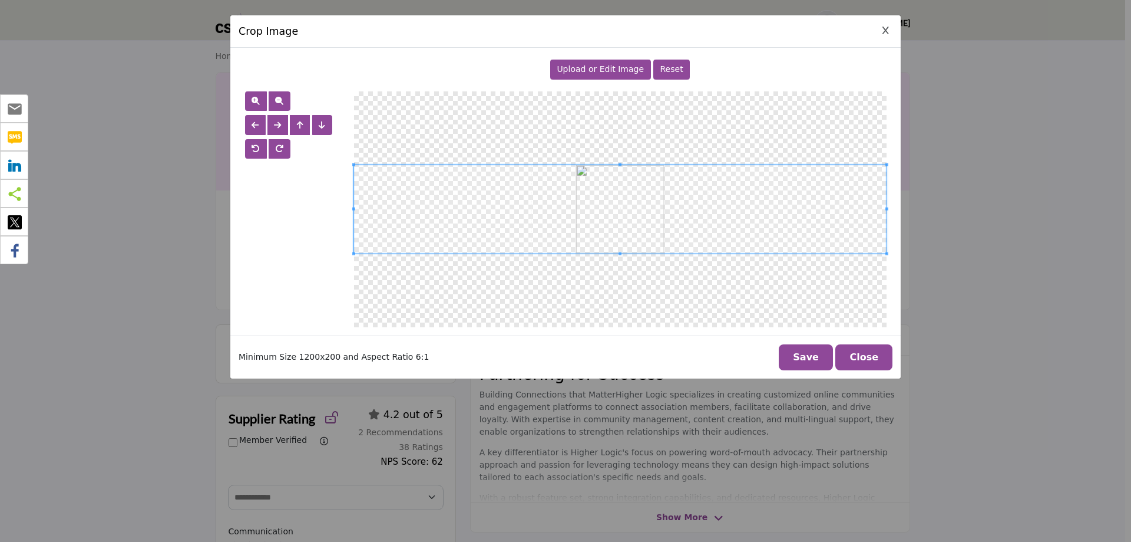
click at [882, 26] on button "Close Image Upload Modal" at bounding box center [886, 31] width 14 height 14
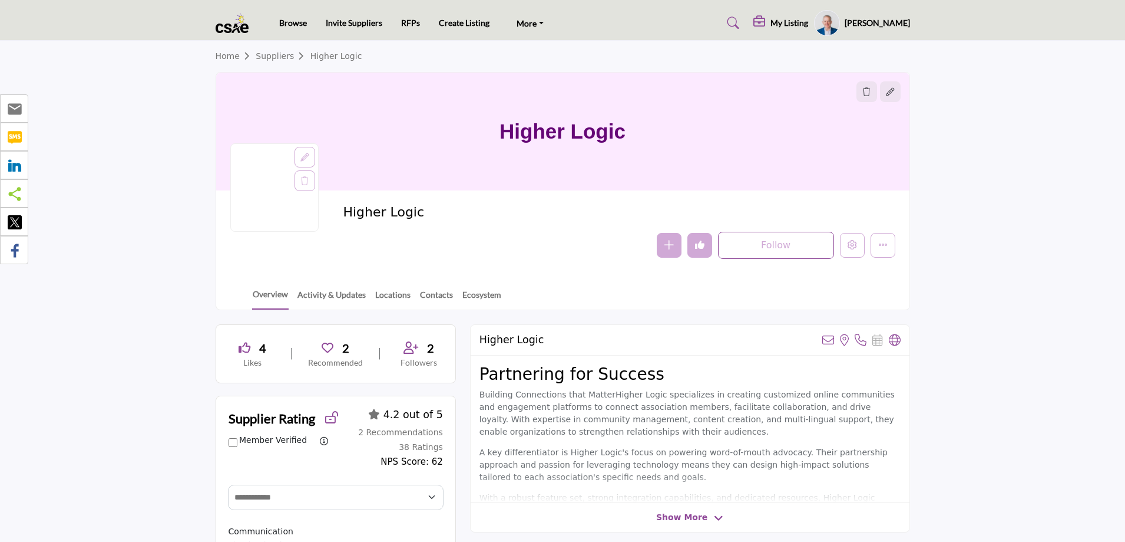
click at [299, 159] on div at bounding box center [305, 157] width 21 height 21
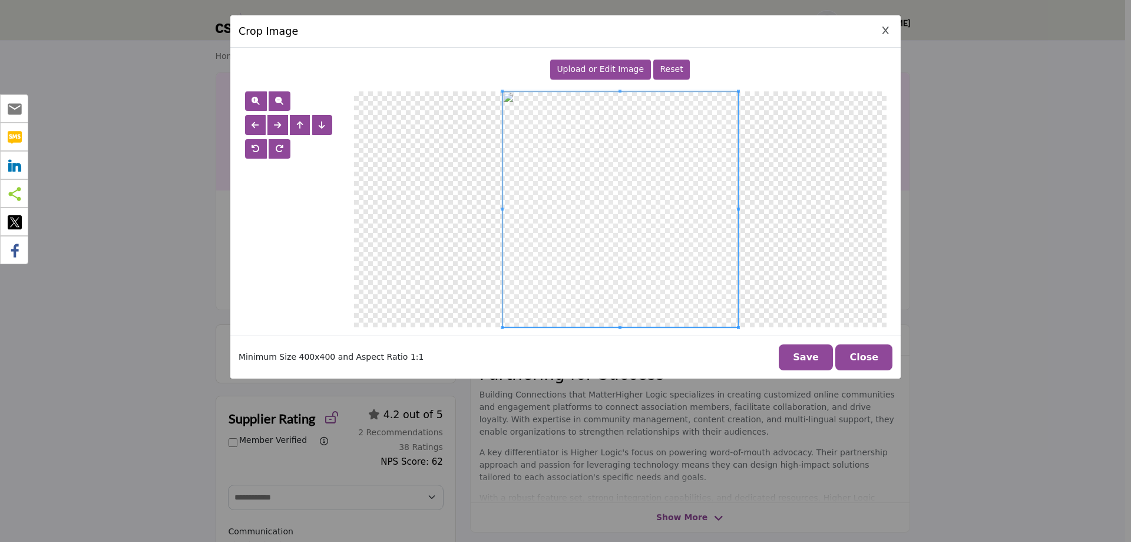
click at [618, 67] on span "Upload or Edit Image" at bounding box center [600, 68] width 87 height 9
click at [813, 359] on button "Save" at bounding box center [806, 357] width 54 height 26
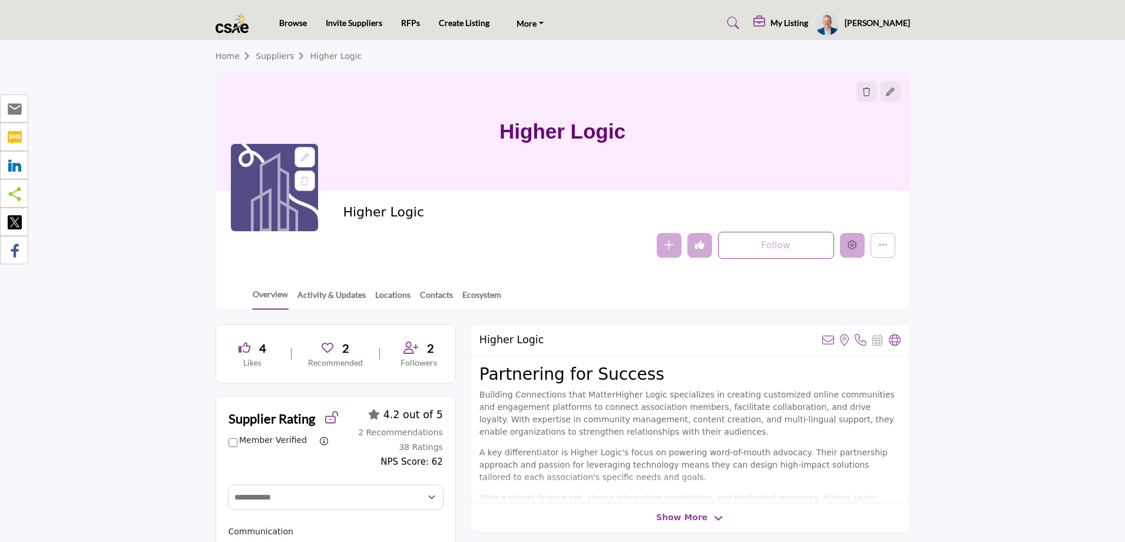
click at [853, 243] on icon "Edit company" at bounding box center [852, 244] width 9 height 9
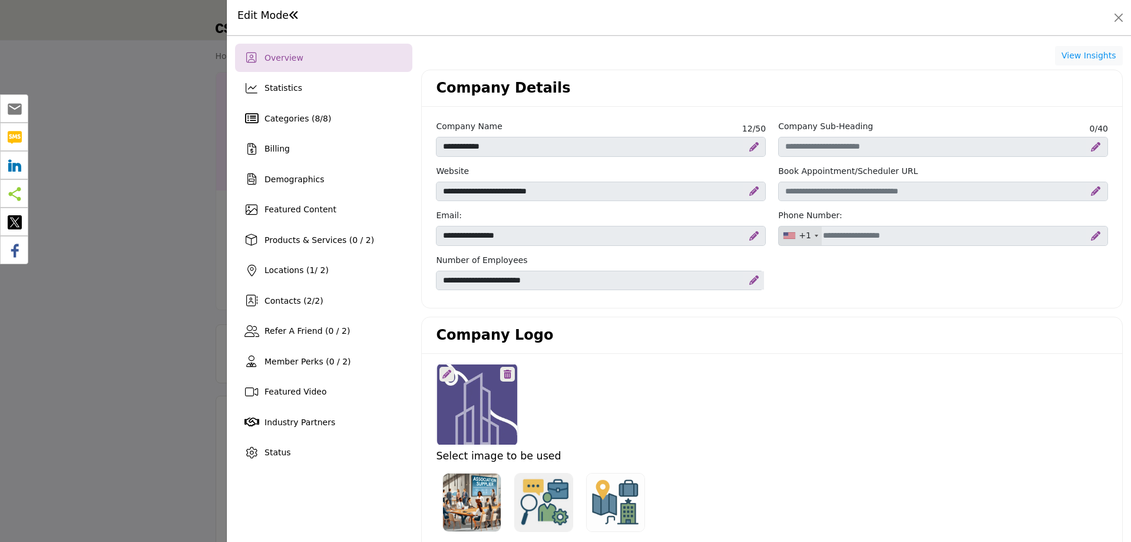
click at [163, 181] on div at bounding box center [565, 271] width 1131 height 542
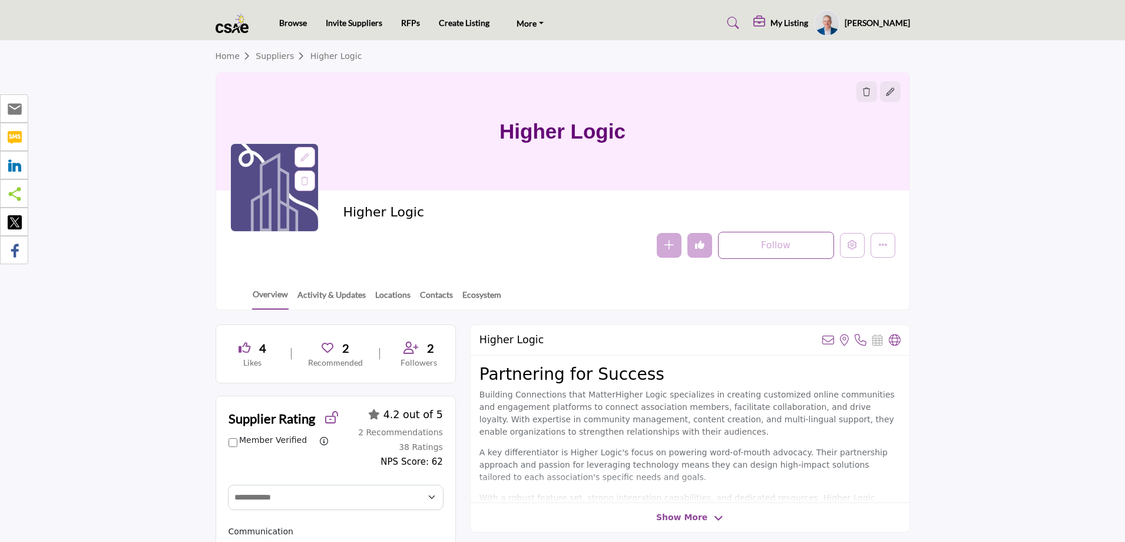
click at [304, 183] on icon at bounding box center [304, 181] width 7 height 8
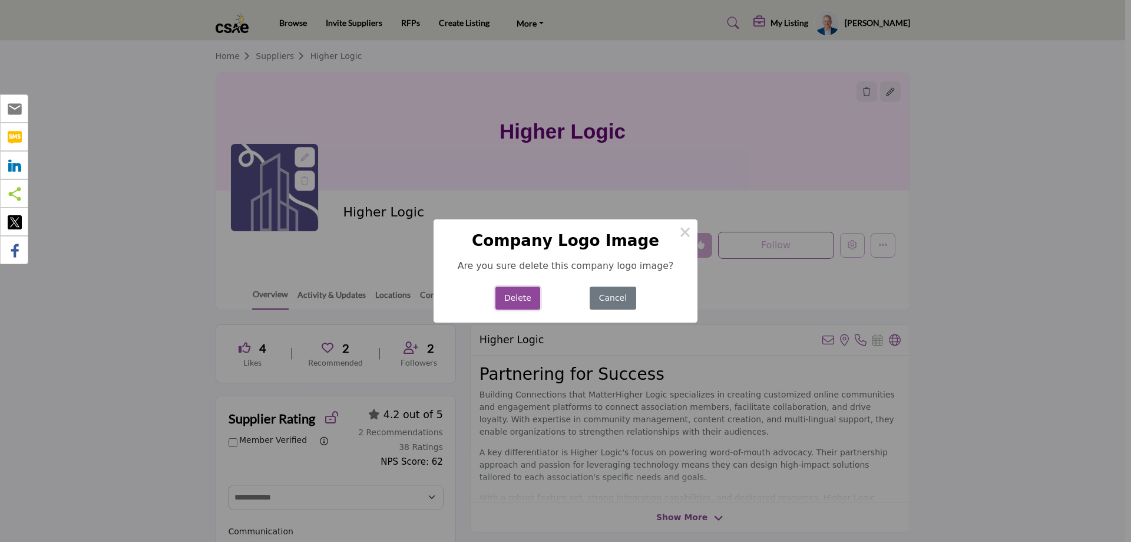
click at [514, 299] on button "Delete" at bounding box center [518, 297] width 45 height 23
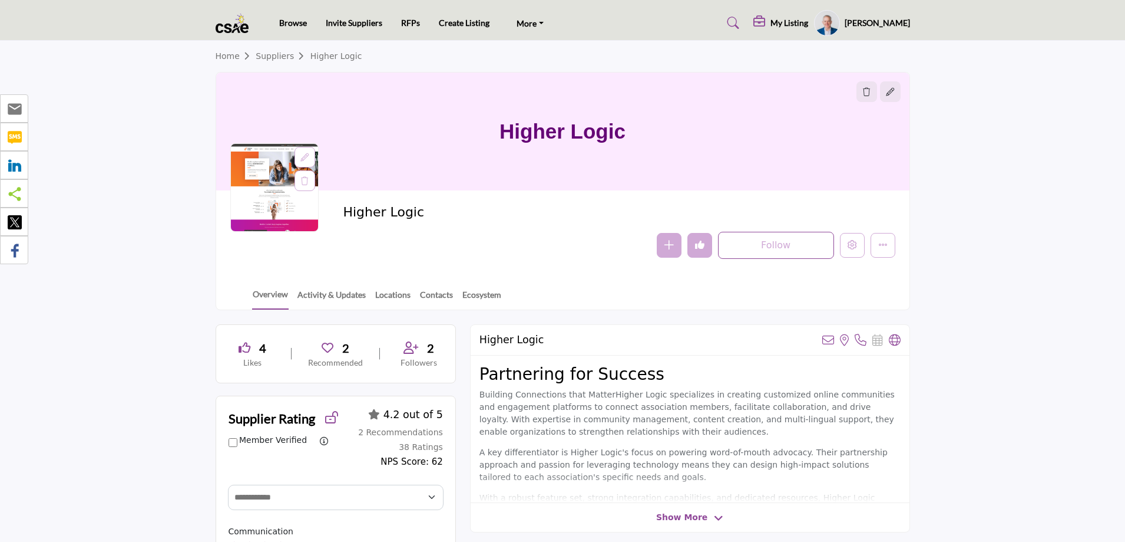
click at [303, 159] on icon at bounding box center [305, 157] width 8 height 8
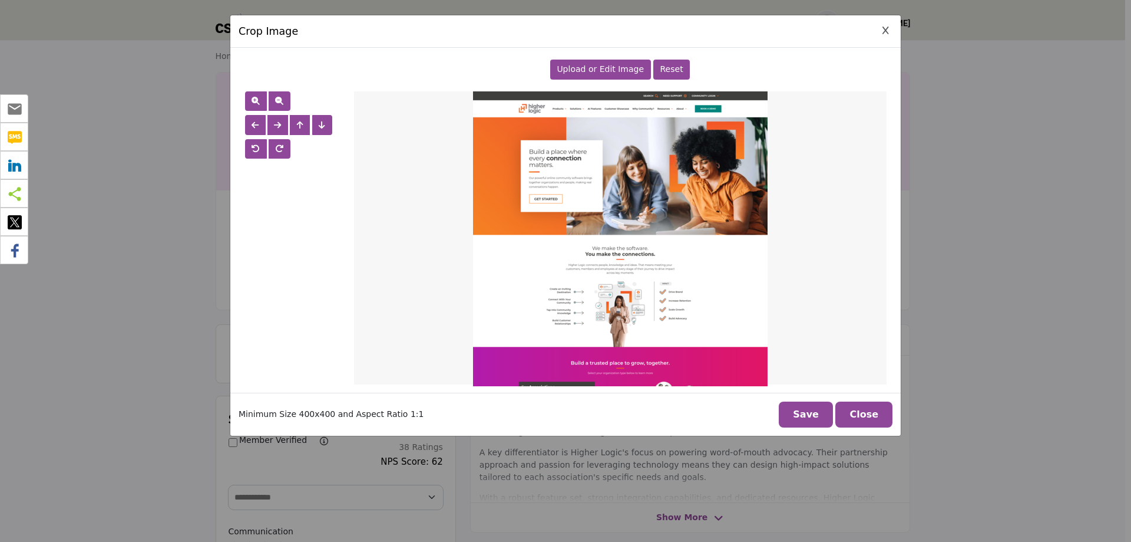
click at [589, 70] on span "Upload or Edit Image" at bounding box center [600, 68] width 87 height 9
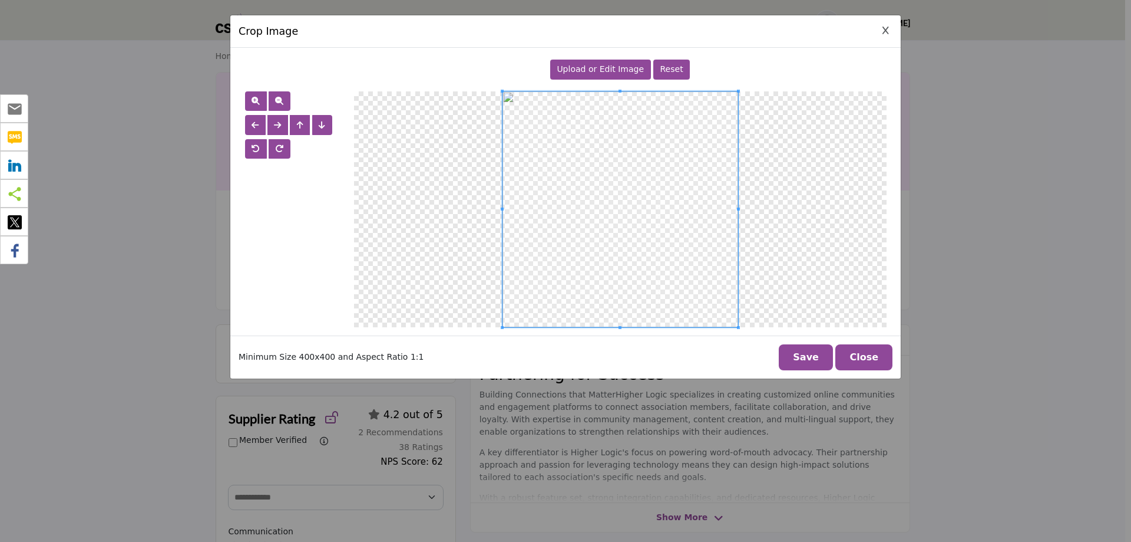
click at [808, 350] on button "Save" at bounding box center [806, 357] width 54 height 26
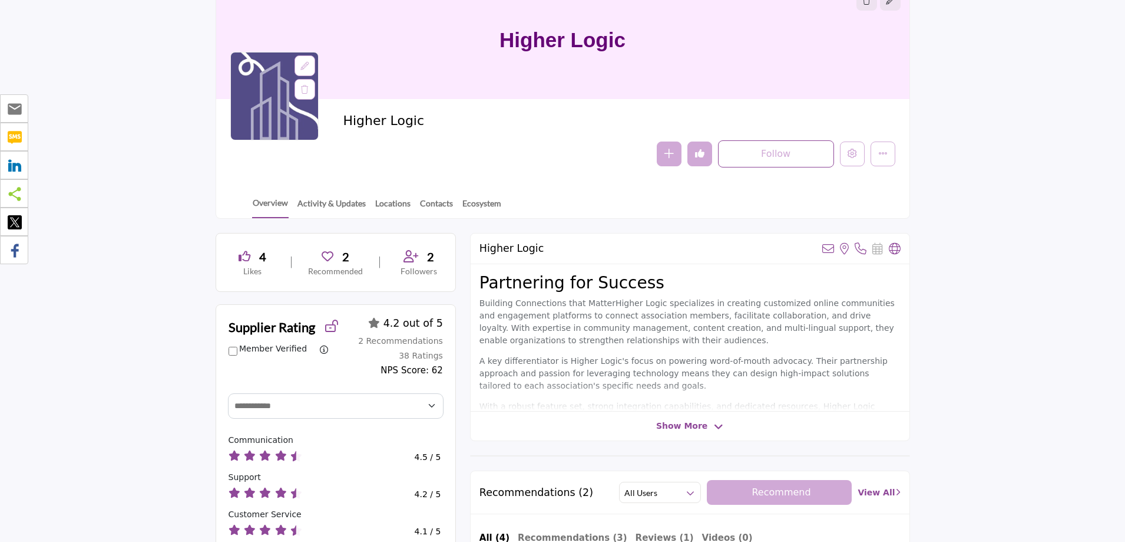
scroll to position [354, 0]
